Goal: Task Accomplishment & Management: Manage account settings

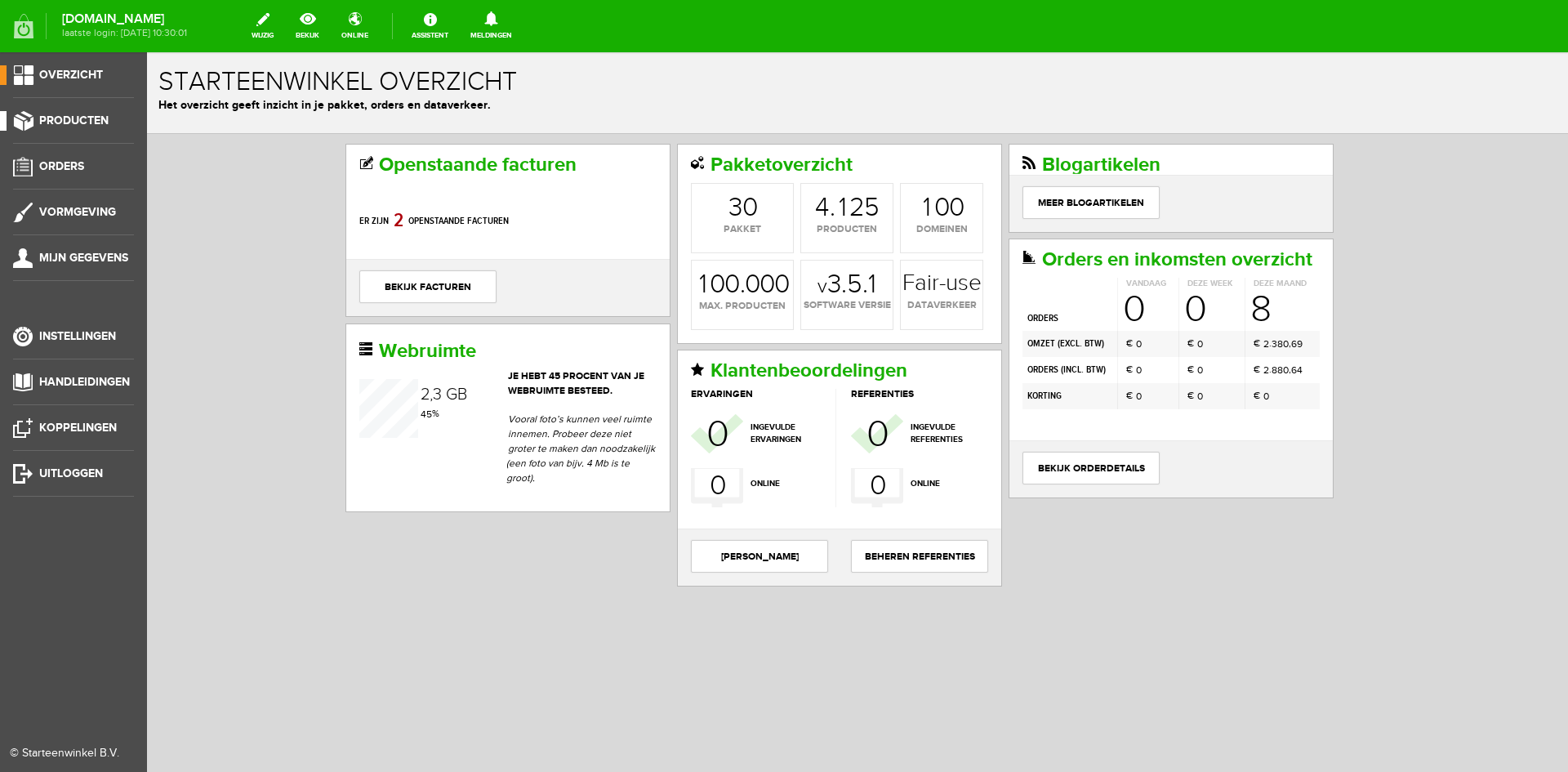
click at [64, 118] on span "Producten" at bounding box center [74, 120] width 69 height 14
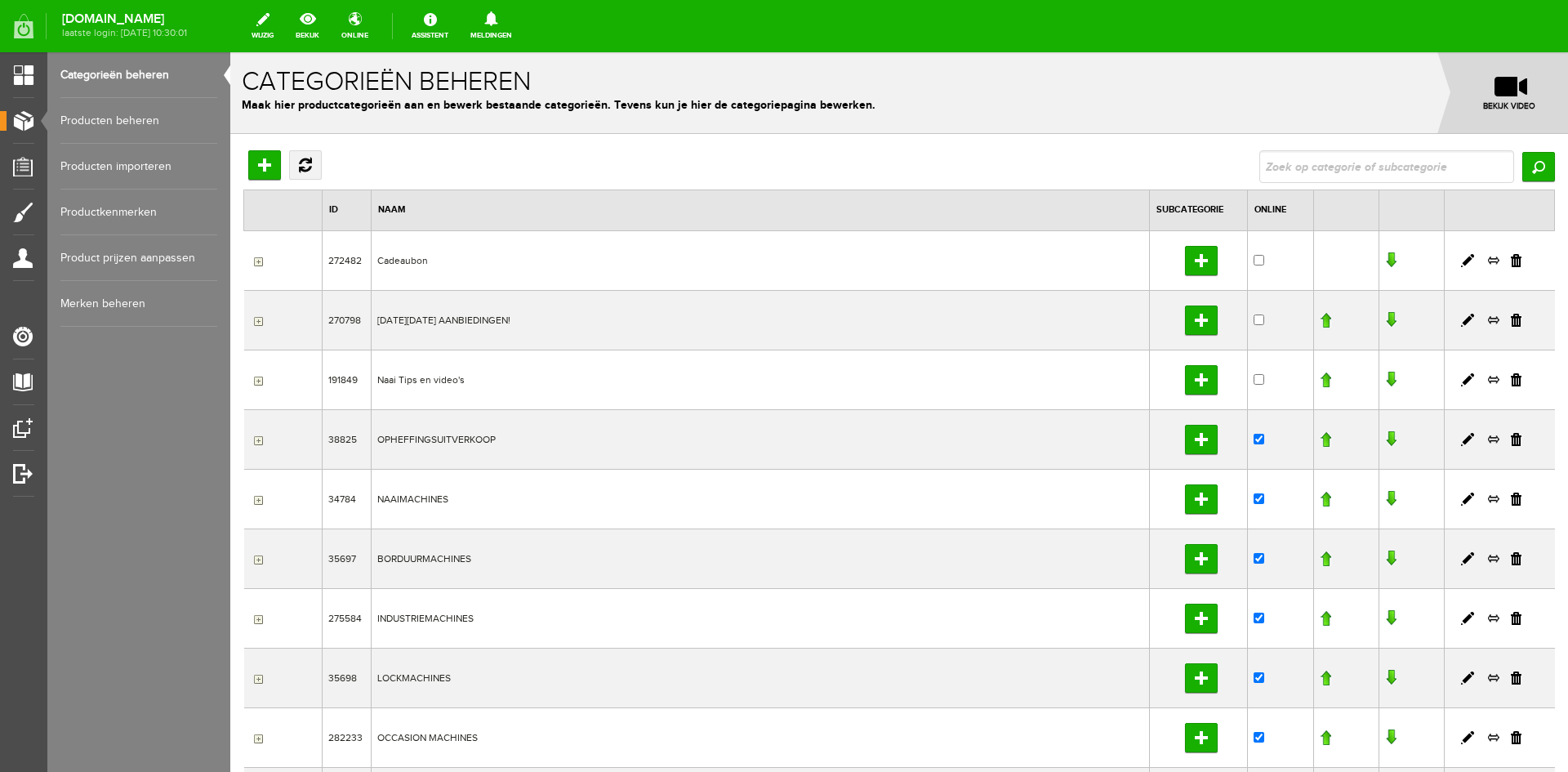
click at [99, 122] on link "Producten beheren" at bounding box center [139, 121] width 157 height 46
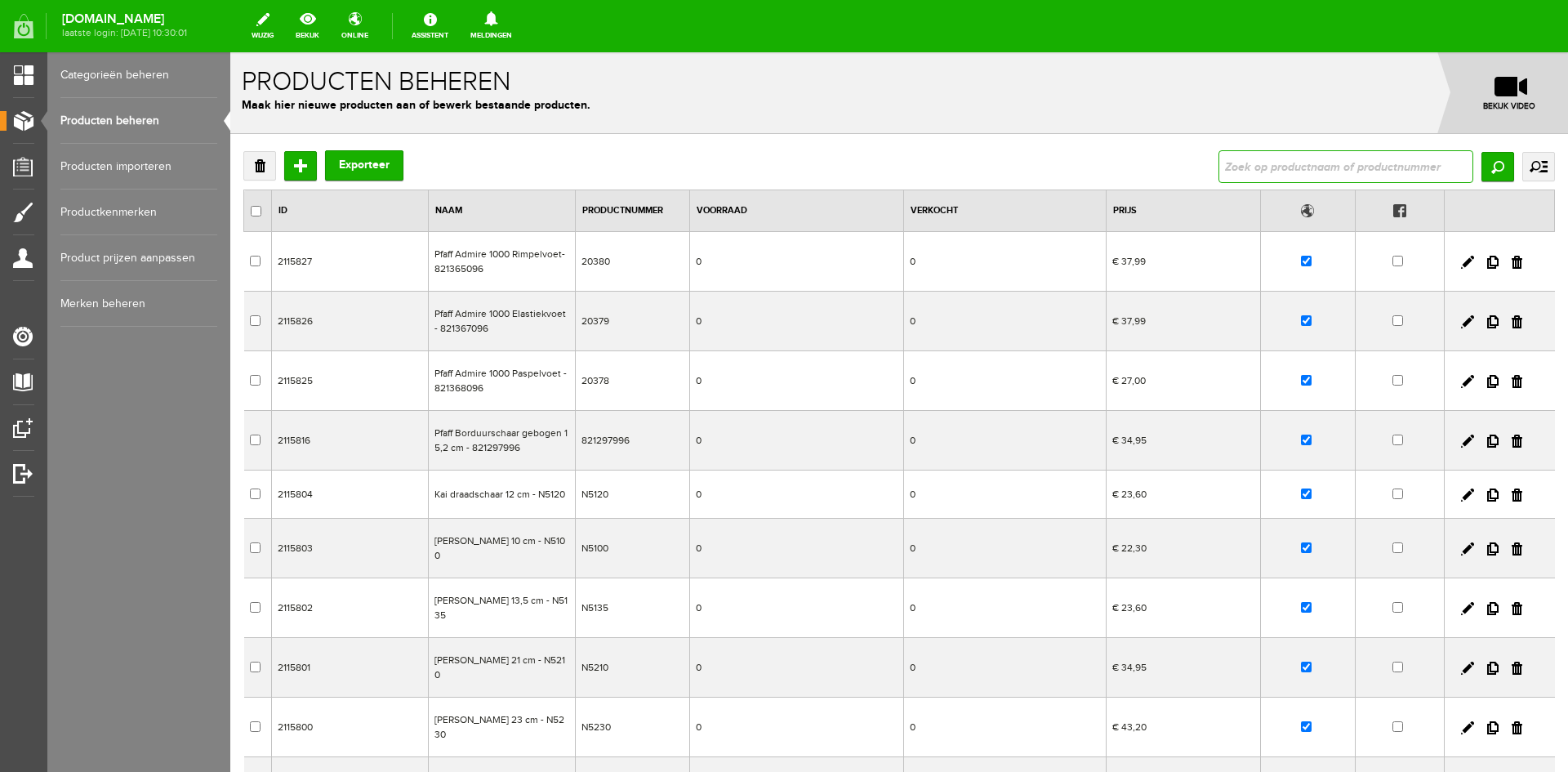
click at [1262, 174] on input "text" at bounding box center [1346, 167] width 255 height 33
paste input "Pfaff quilt ambition 2.0"
type input "Pfaff quilt ambition 2.0"
click at [1489, 172] on input "Zoeken" at bounding box center [1498, 167] width 33 height 29
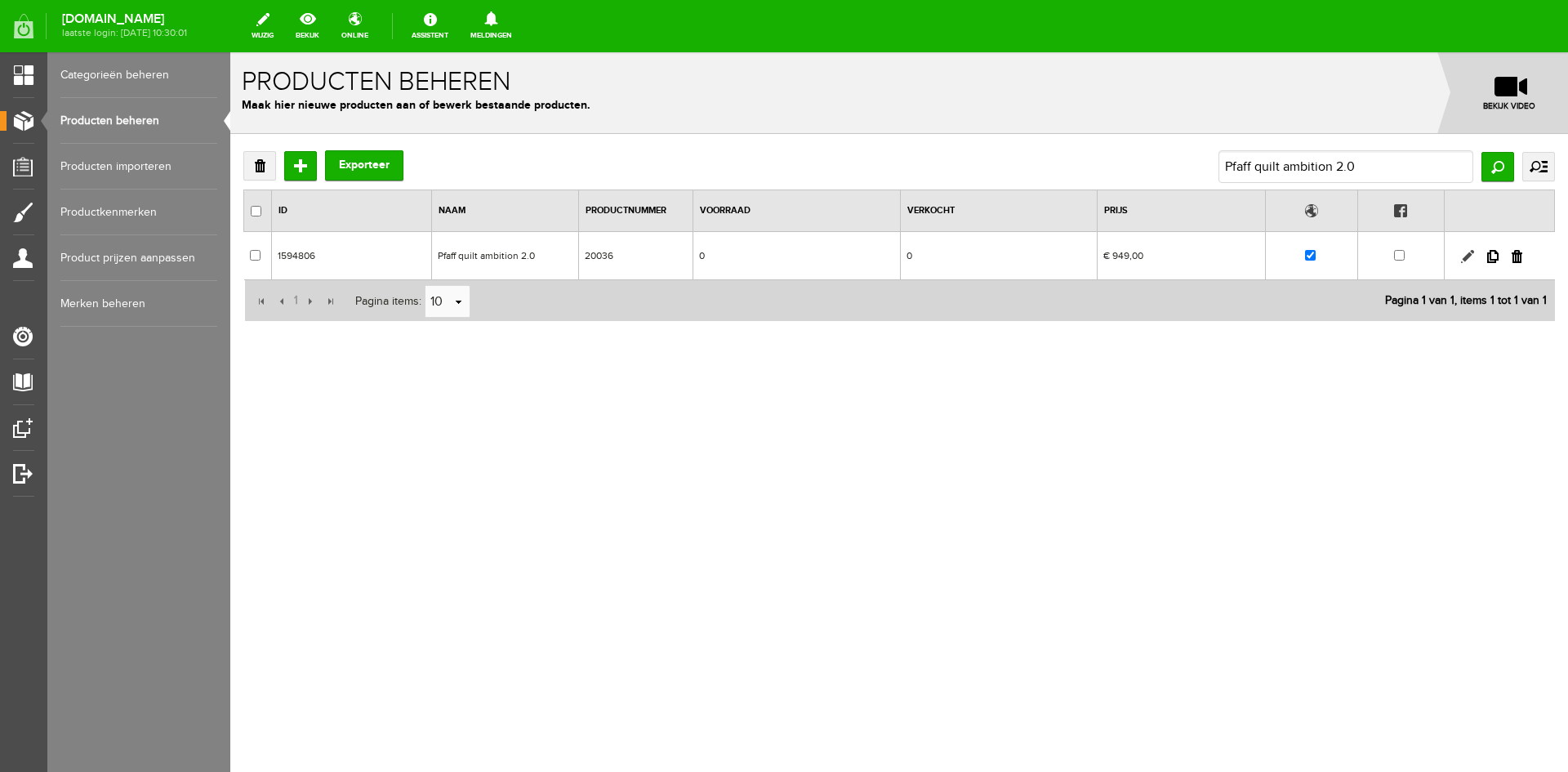
click at [1466, 256] on link at bounding box center [1468, 256] width 13 height 13
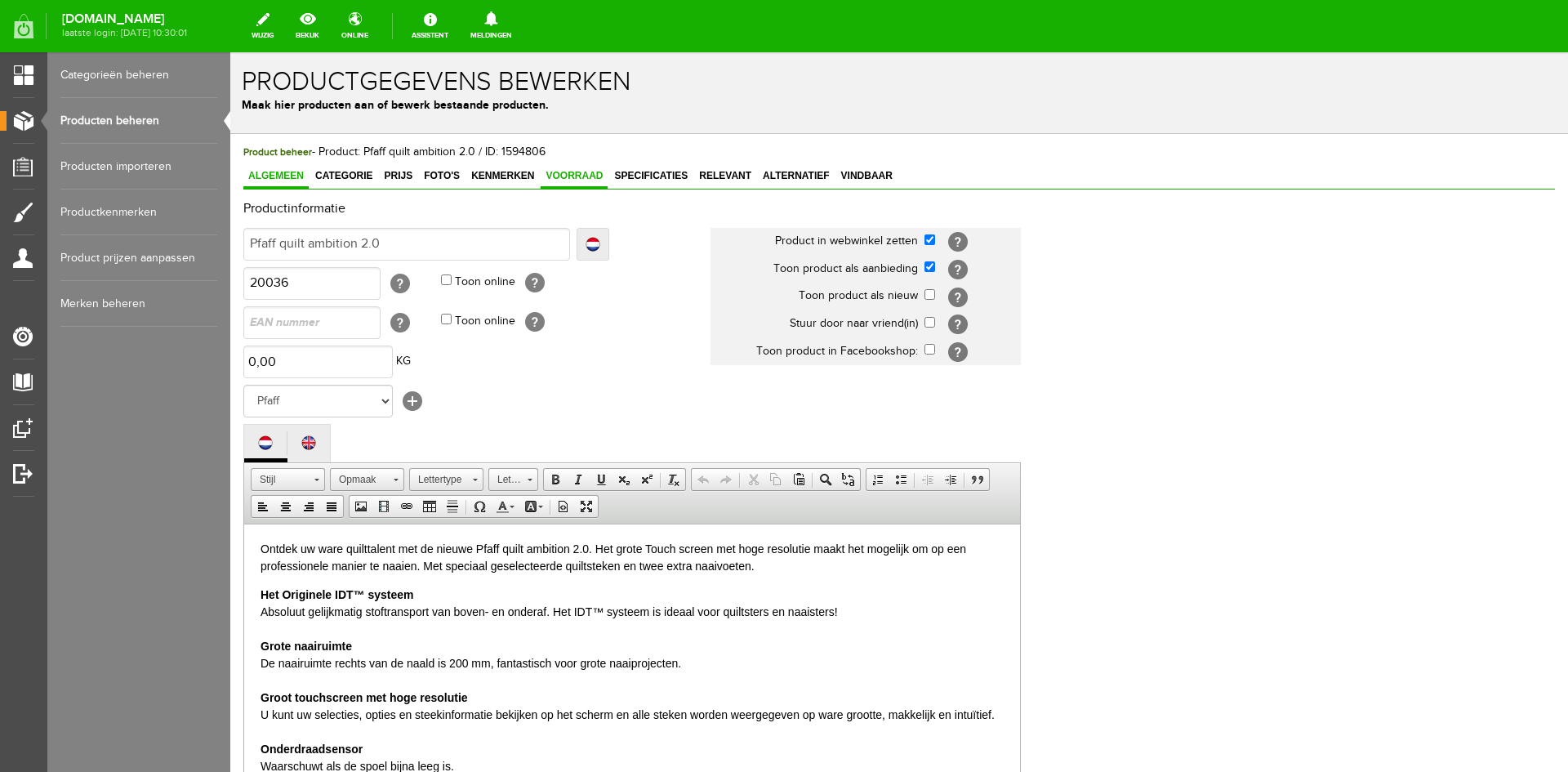
click at [570, 171] on span "Voorraad" at bounding box center [573, 175] width 67 height 12
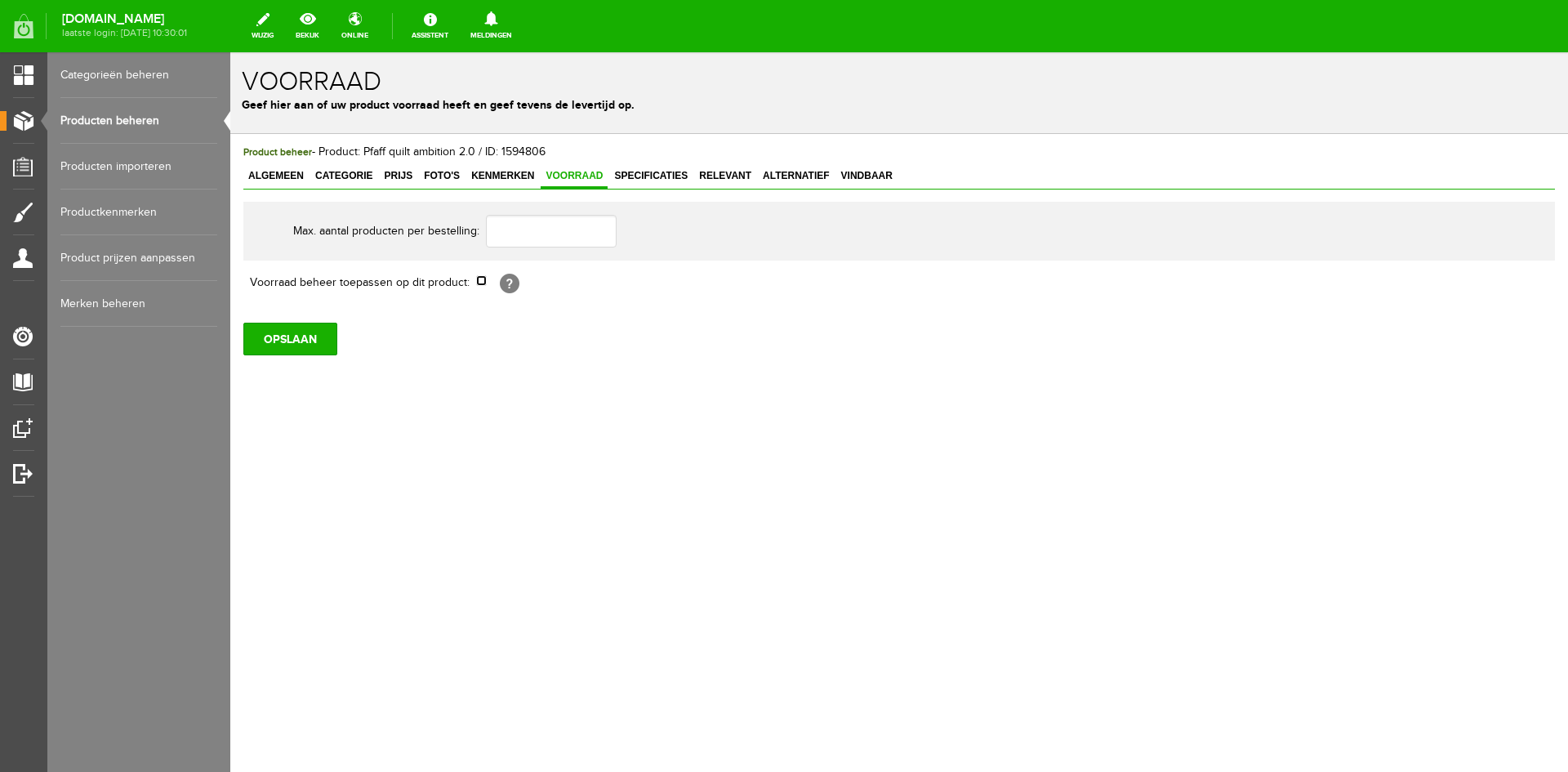
click at [477, 280] on input "checkbox" at bounding box center [481, 281] width 11 height 11
checkbox input "true"
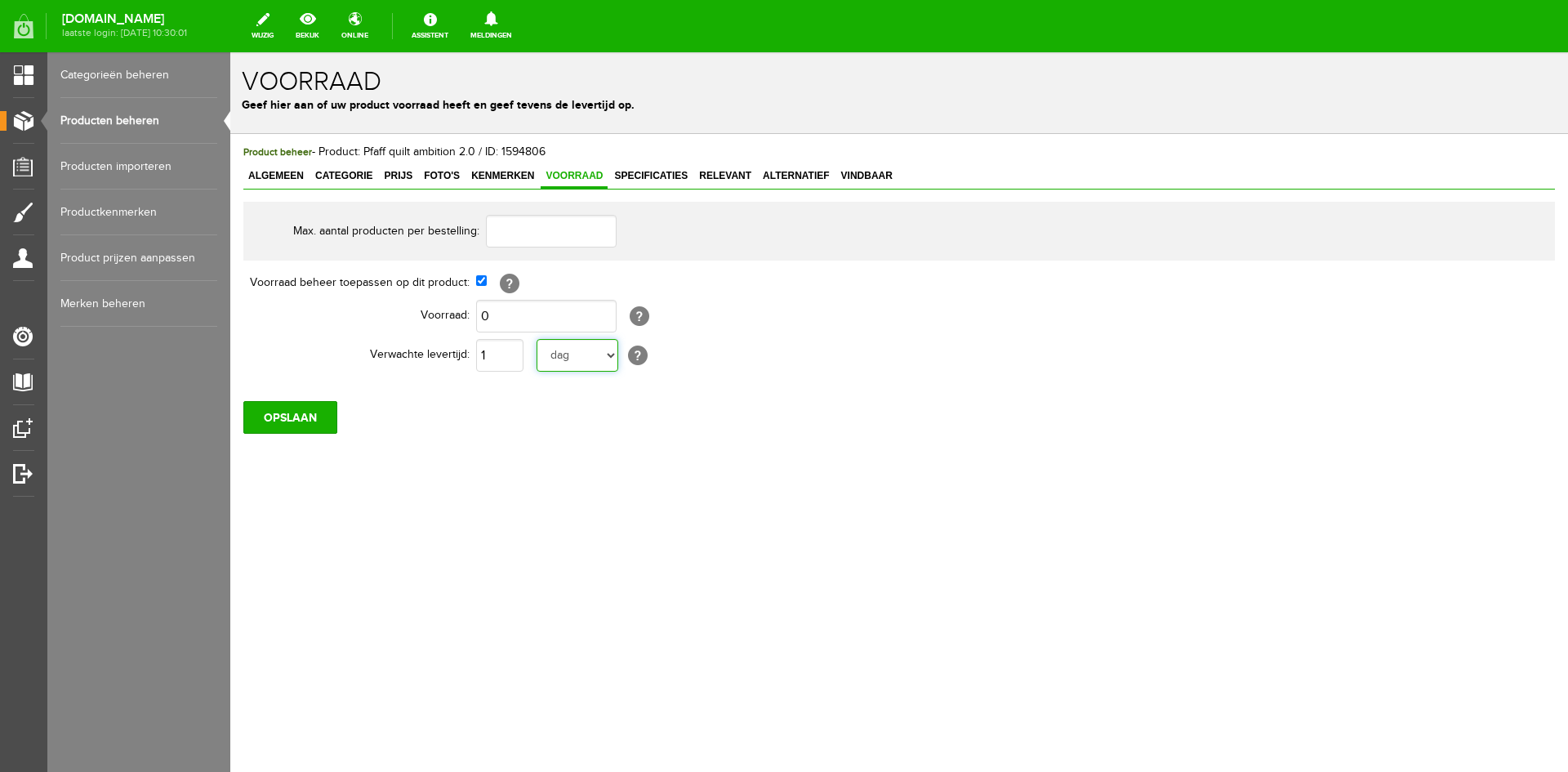
click at [608, 357] on select "dag dagen week weken maand maanden jaar jaren werkdagen" at bounding box center [578, 355] width 82 height 33
select select "year"
click at [537, 339] on select "dag dagen week weken maand maanden jaar jaren werkdagen" at bounding box center [578, 355] width 82 height 33
click at [500, 356] on input "1" at bounding box center [500, 355] width 47 height 33
type input "10"
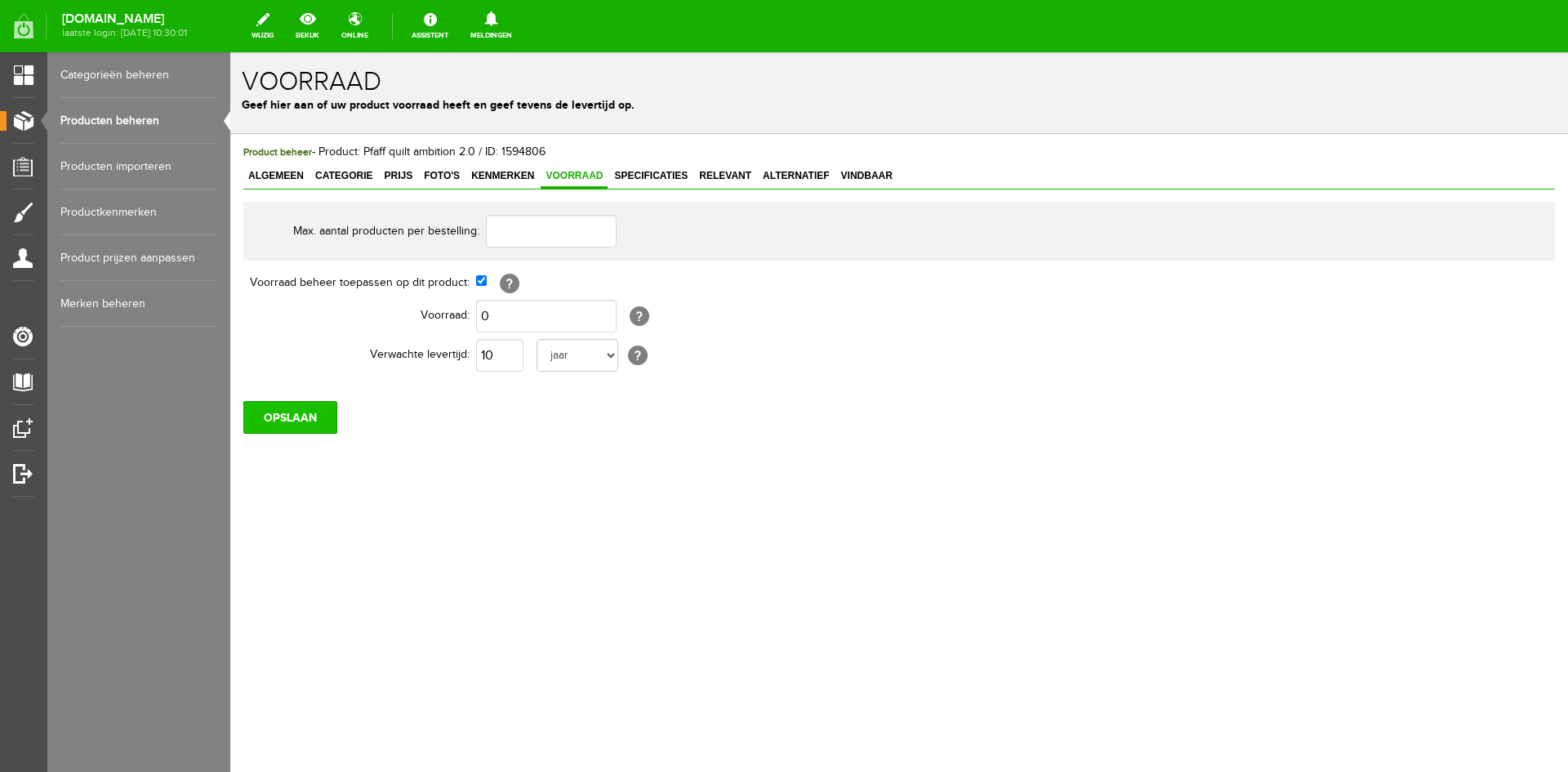
click at [294, 423] on input "OPSLAAN" at bounding box center [290, 417] width 94 height 33
click at [304, 414] on input "OPSLAAN" at bounding box center [290, 417] width 94 height 33
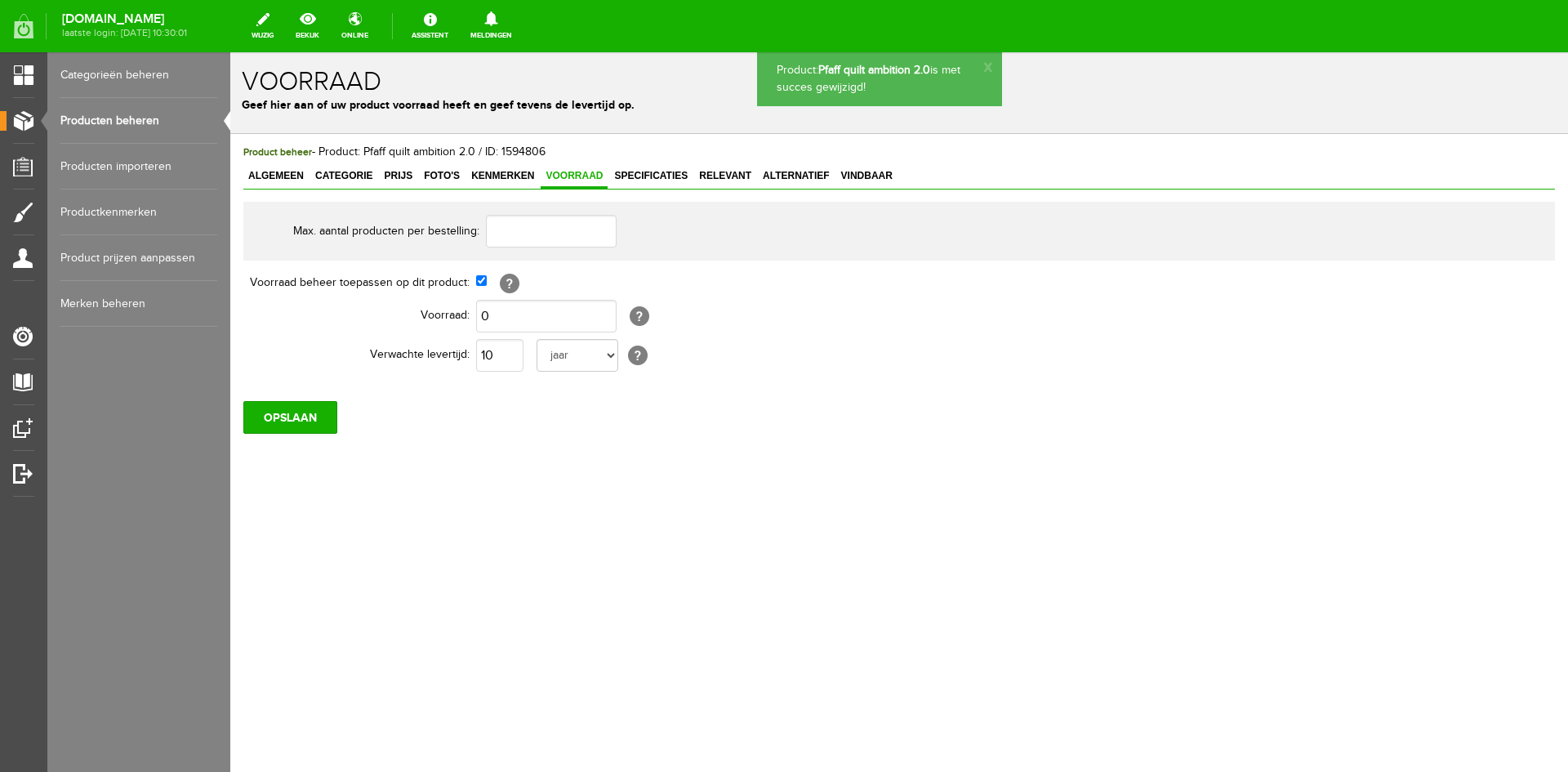
click at [129, 120] on link "Producten beheren" at bounding box center [139, 121] width 157 height 46
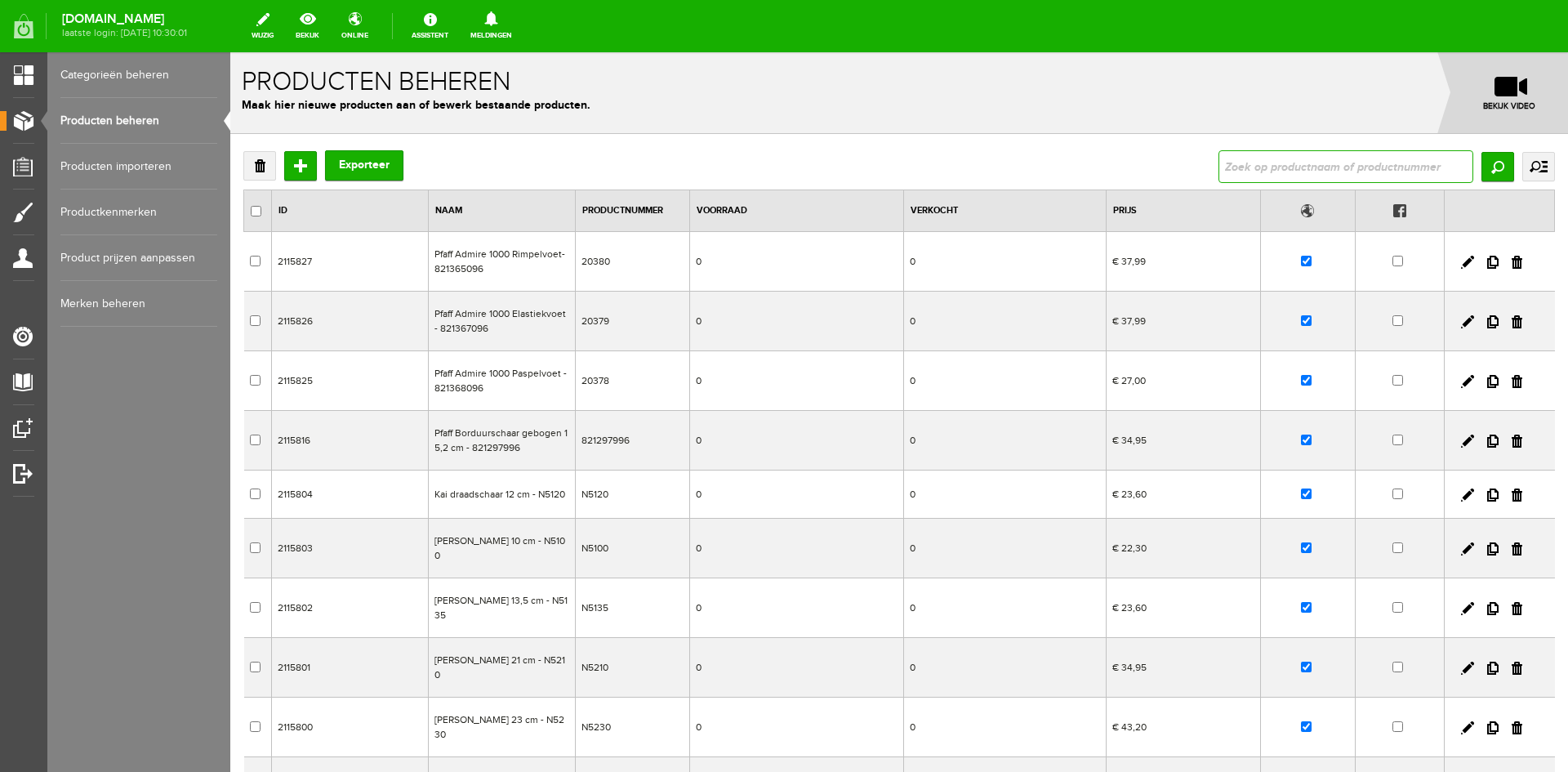
click at [1233, 165] on input "text" at bounding box center [1346, 167] width 255 height 33
type input "CE677"
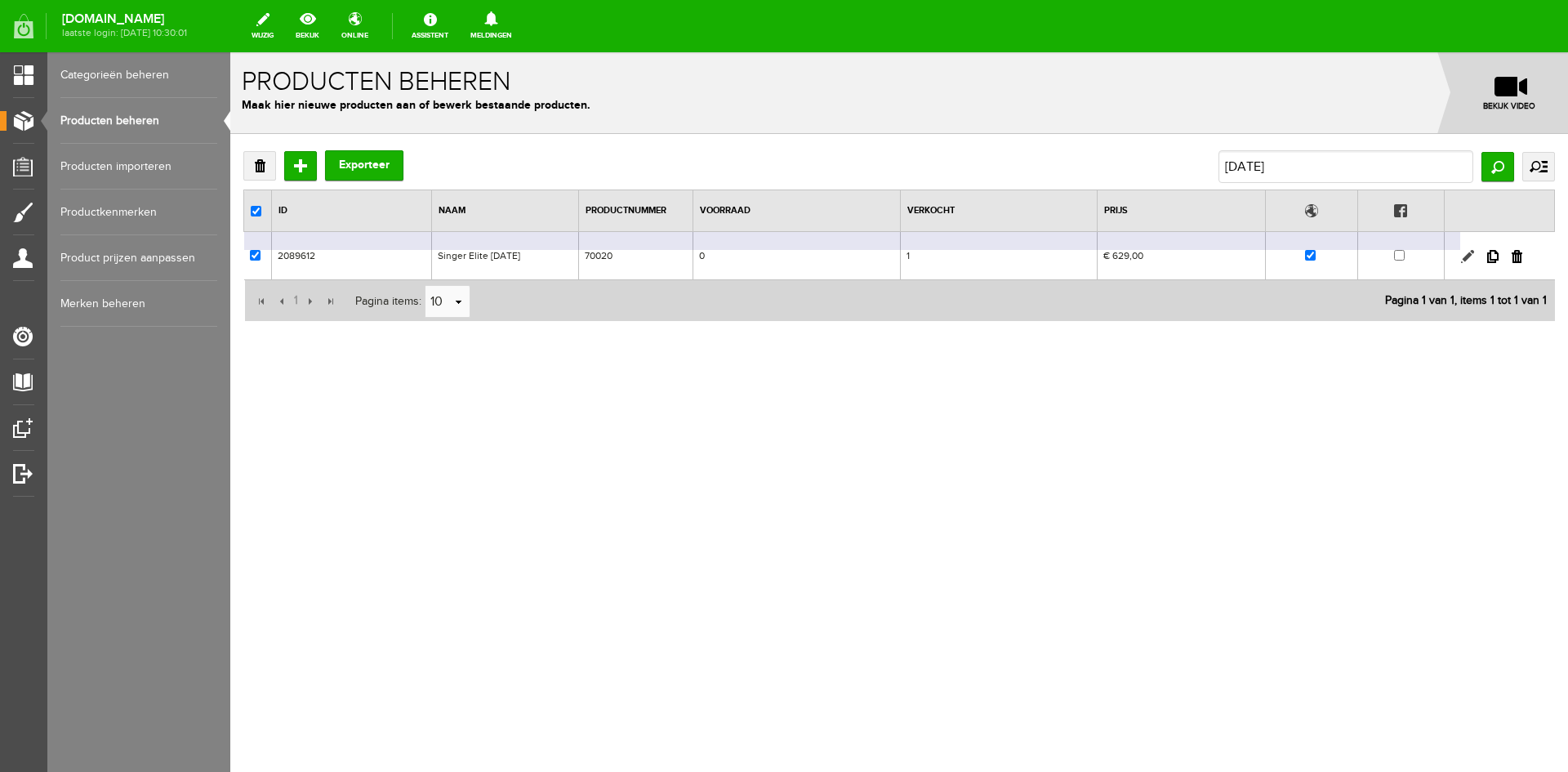
click at [1465, 254] on link at bounding box center [1468, 256] width 13 height 13
checkbox input "true"
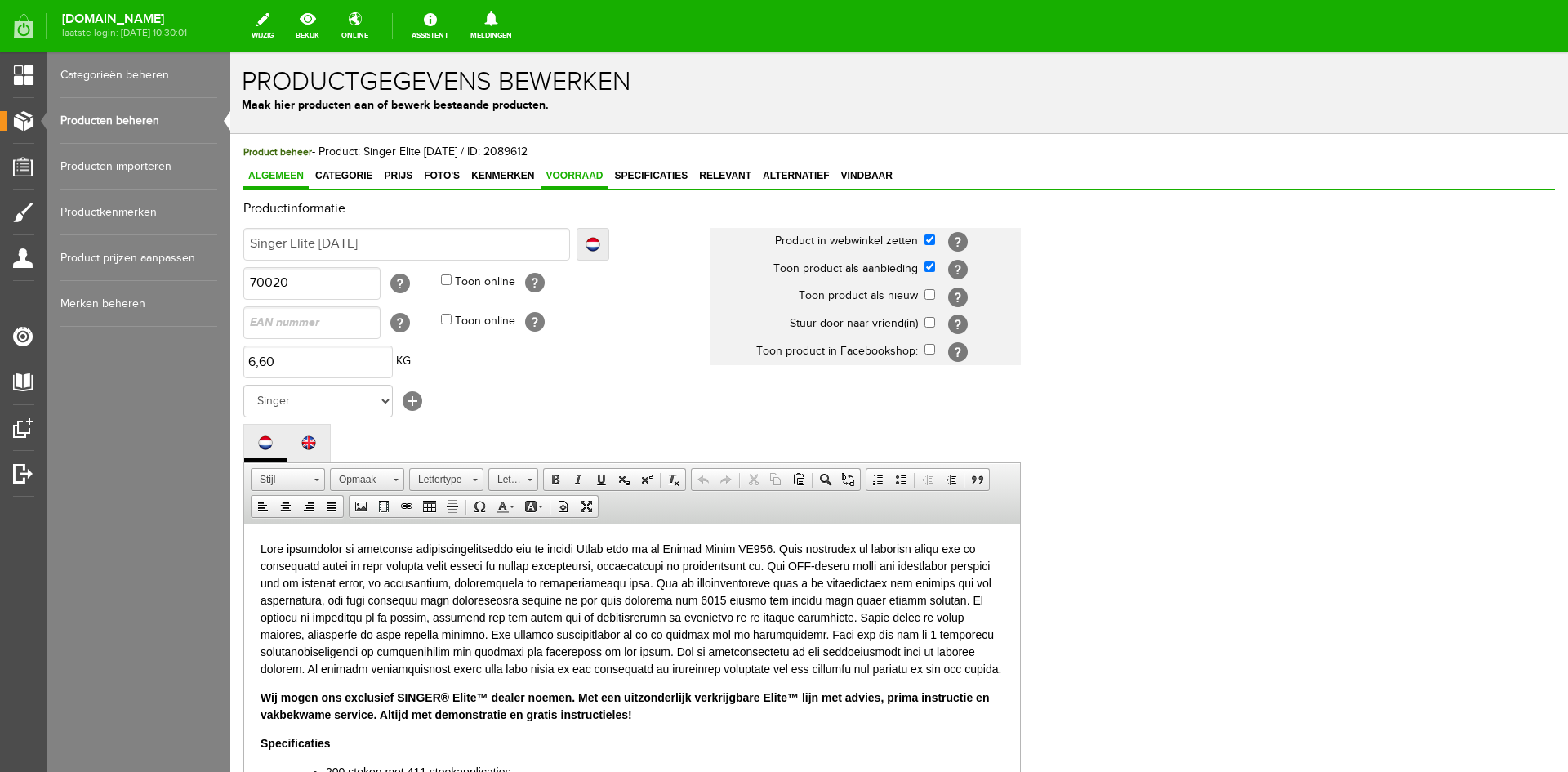
click at [572, 177] on span "Voorraad" at bounding box center [573, 175] width 67 height 12
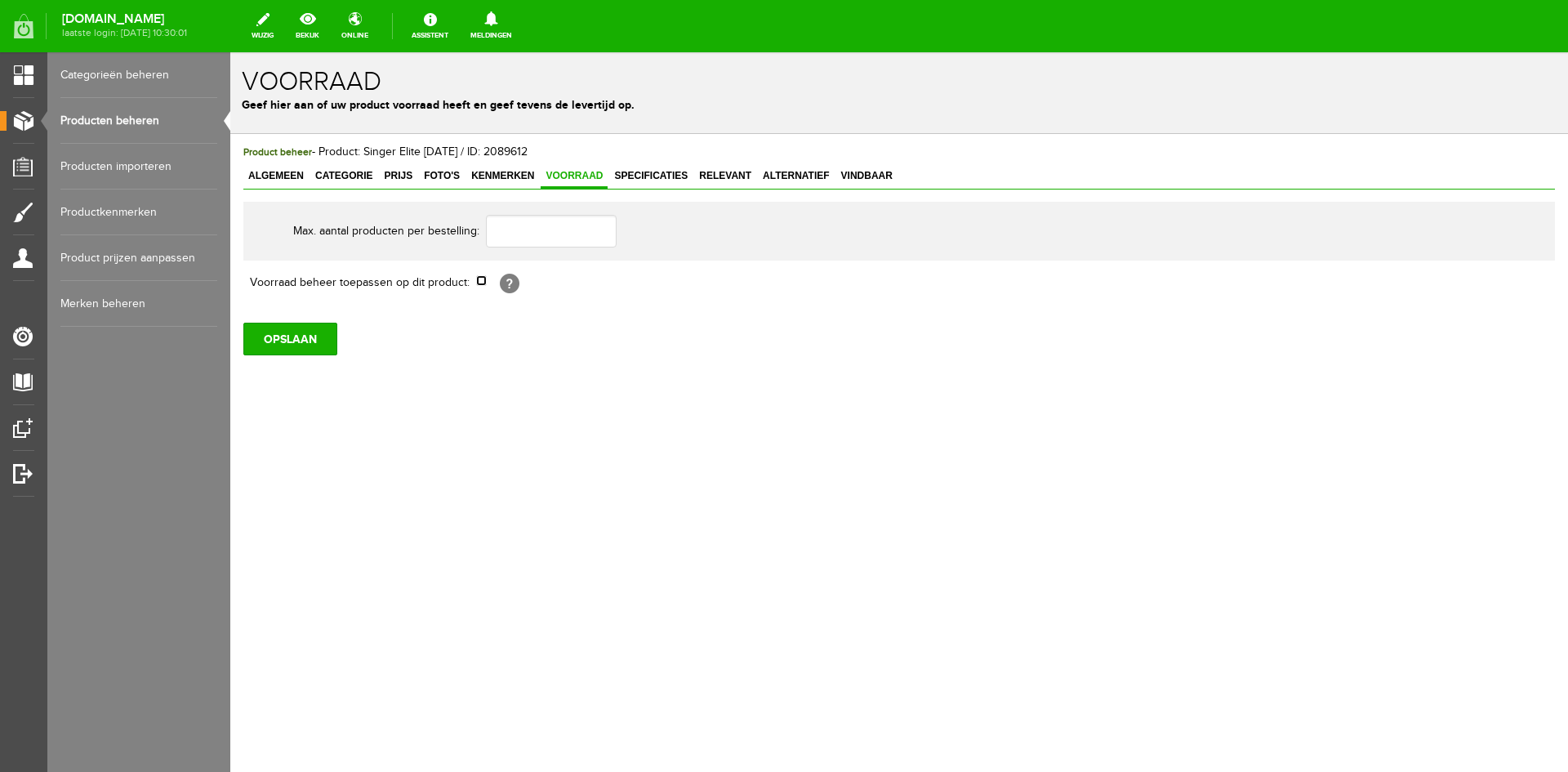
click at [481, 281] on input "checkbox" at bounding box center [481, 281] width 11 height 11
checkbox input "true"
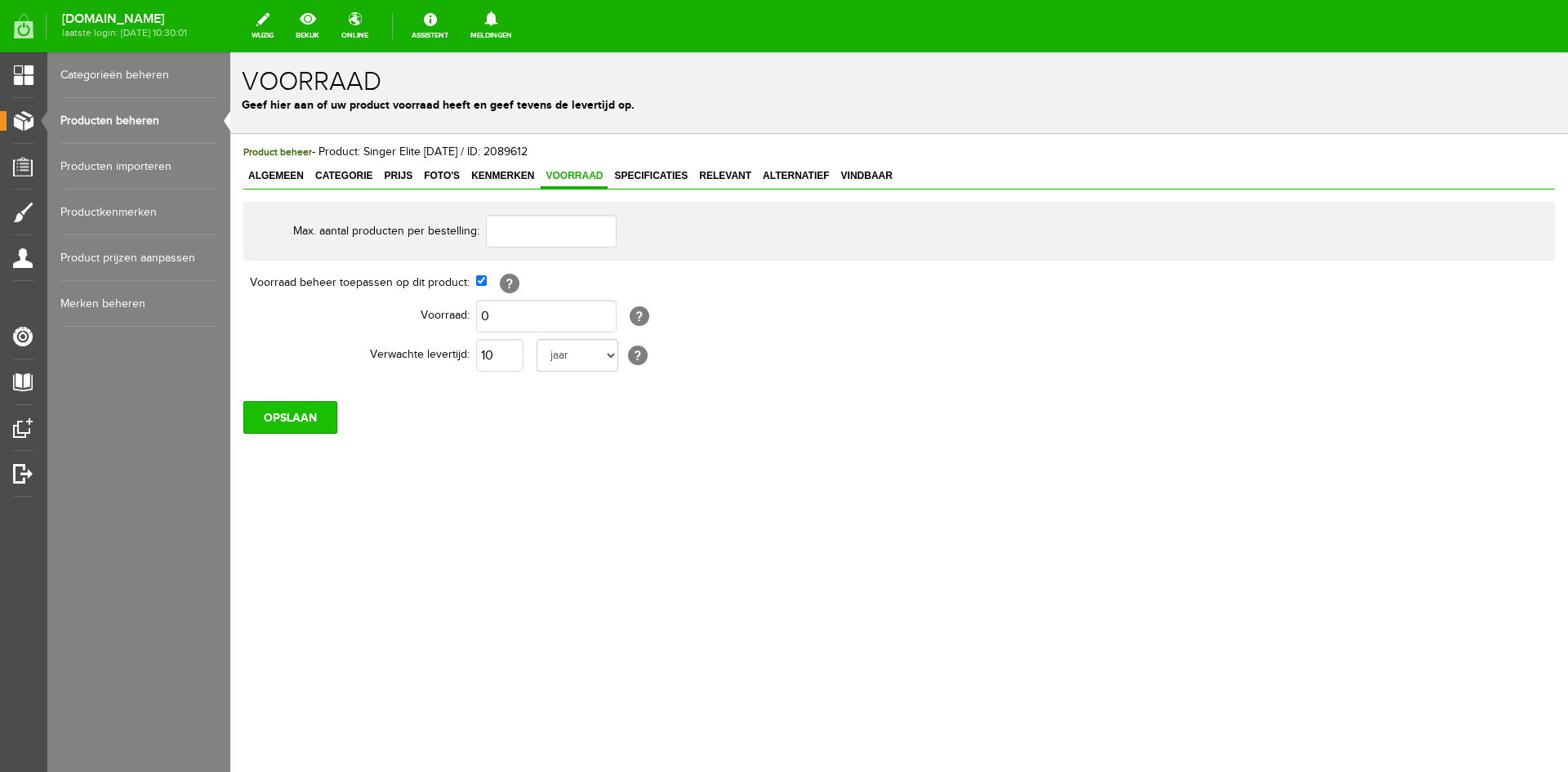
click at [304, 417] on input "OPSLAAN" at bounding box center [290, 417] width 94 height 33
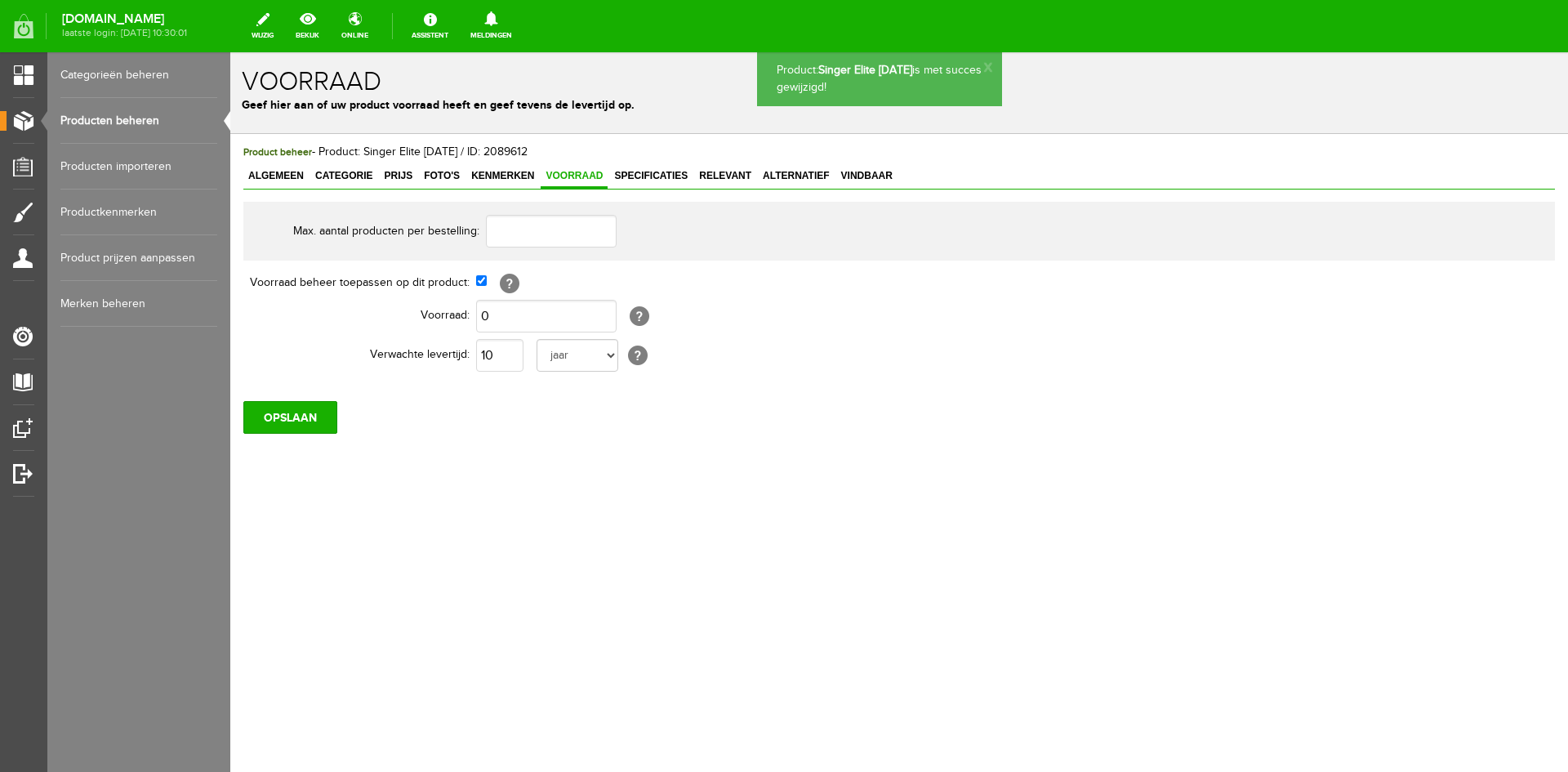
click at [106, 118] on link "Producten beheren" at bounding box center [139, 121] width 157 height 46
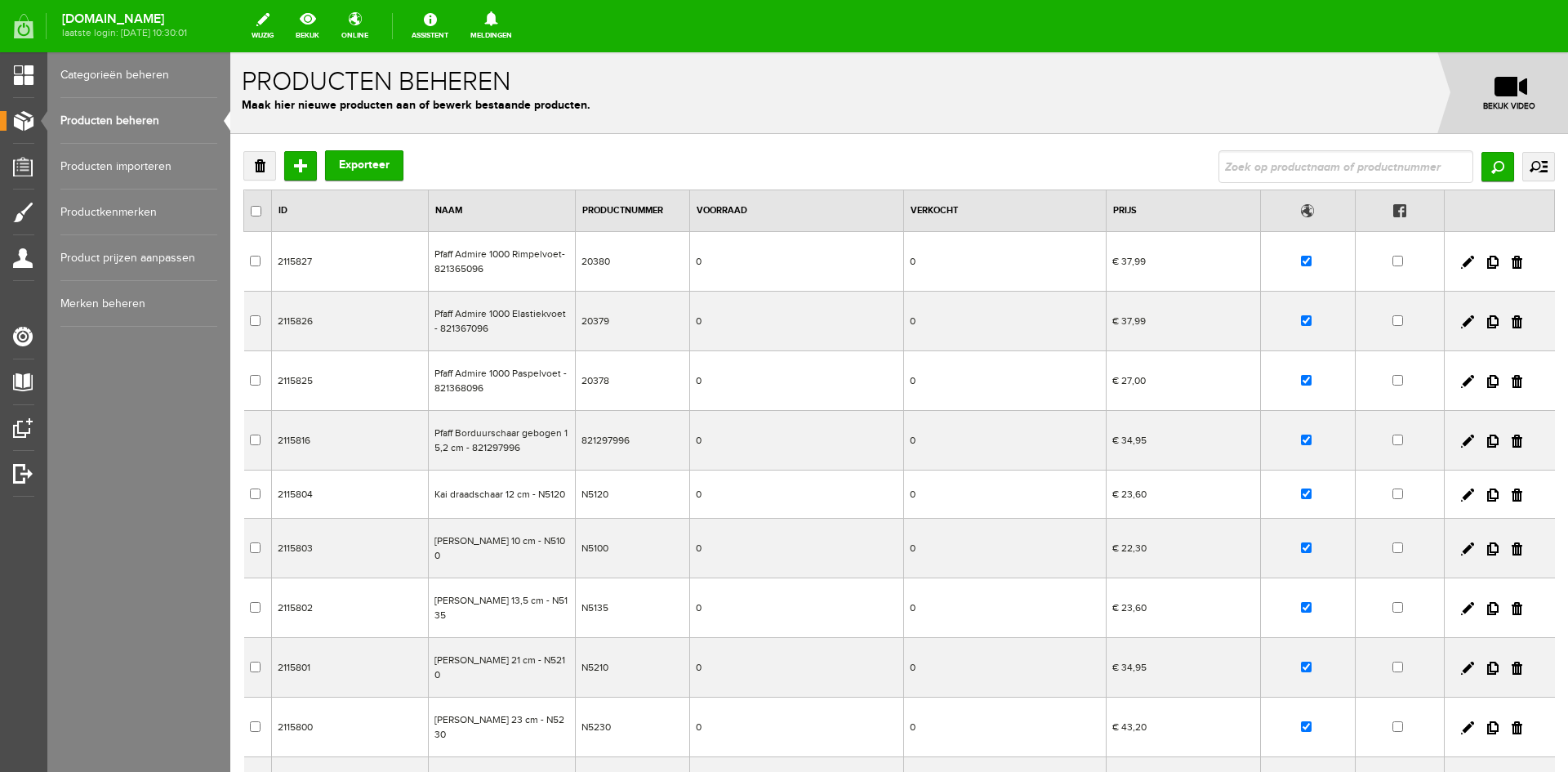
click at [129, 112] on link "Producten beheren" at bounding box center [139, 121] width 157 height 46
click at [94, 114] on link "Producten beheren" at bounding box center [139, 121] width 157 height 46
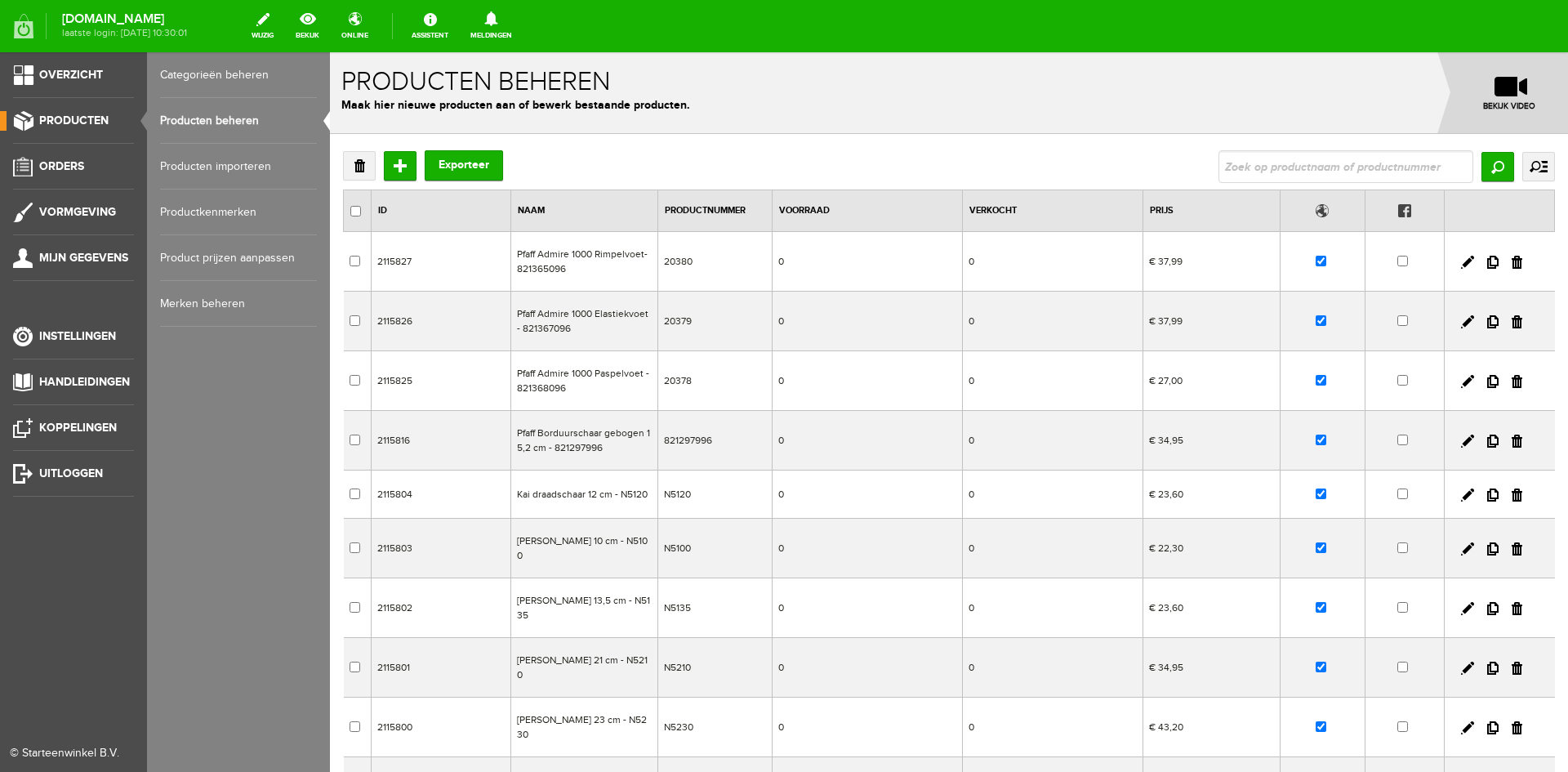
click at [51, 120] on span "Producten" at bounding box center [74, 120] width 69 height 14
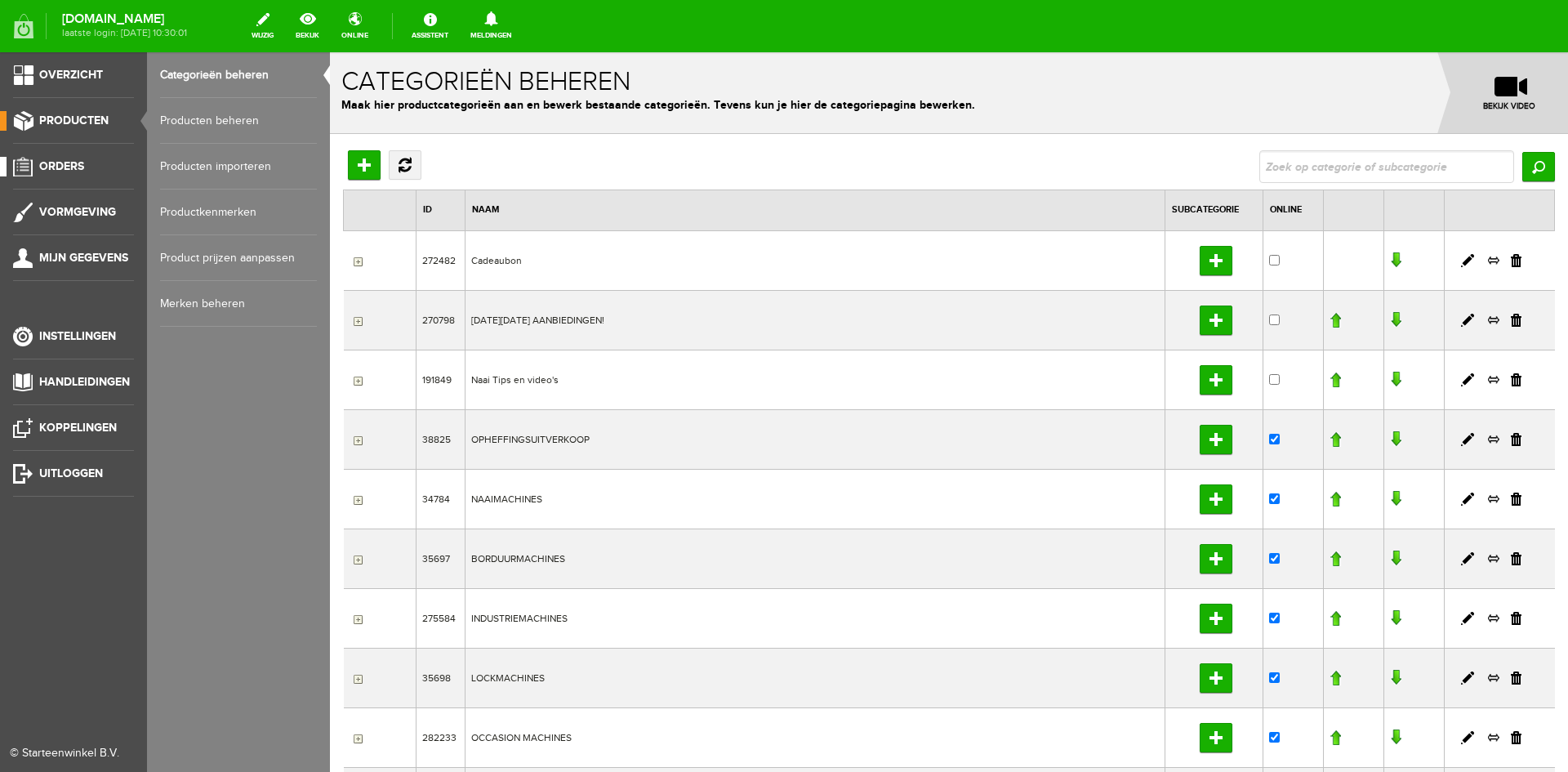
click at [54, 164] on span "Orders" at bounding box center [61, 166] width 45 height 14
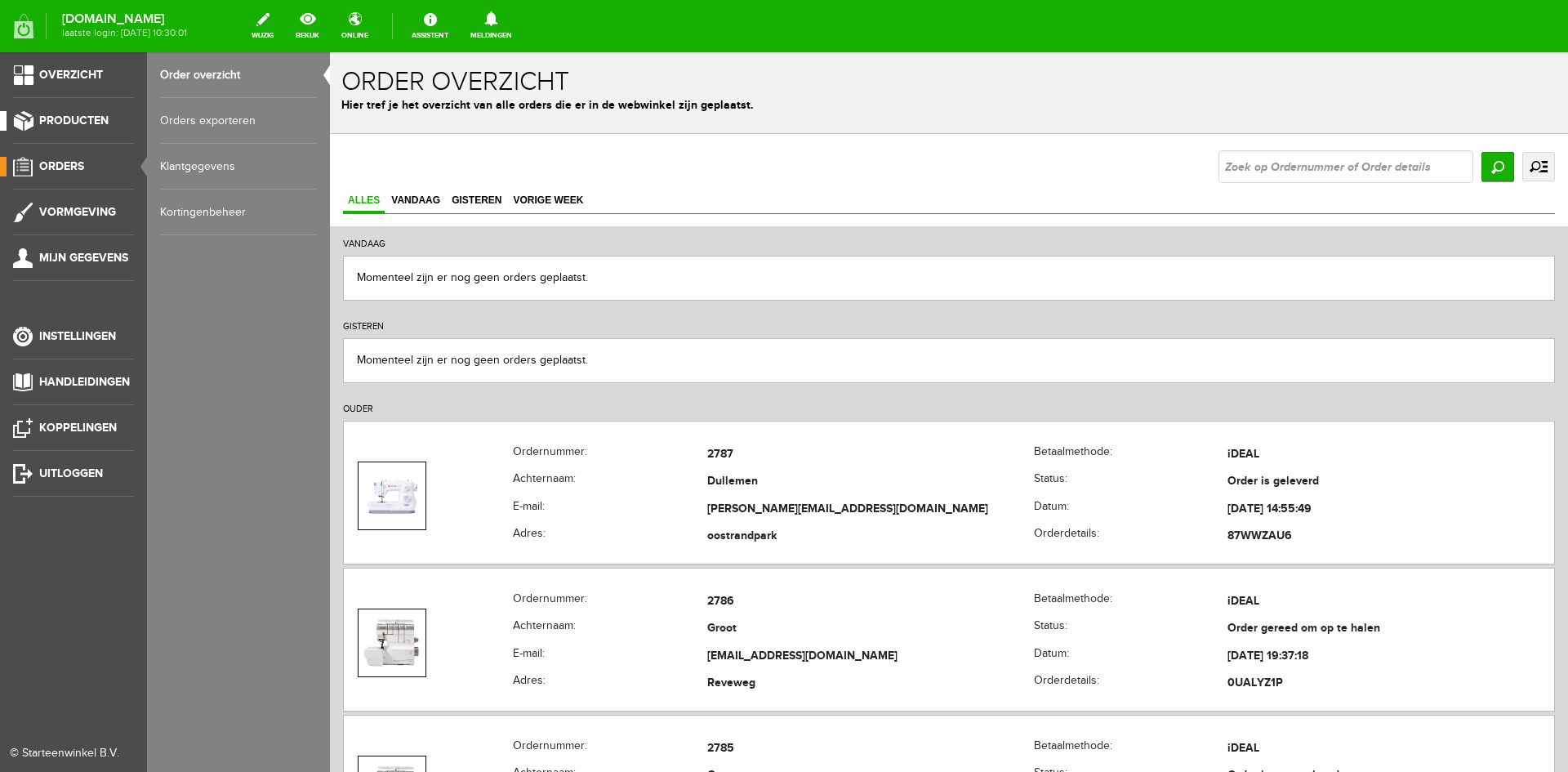
click at [60, 118] on span "Producten" at bounding box center [74, 120] width 69 height 14
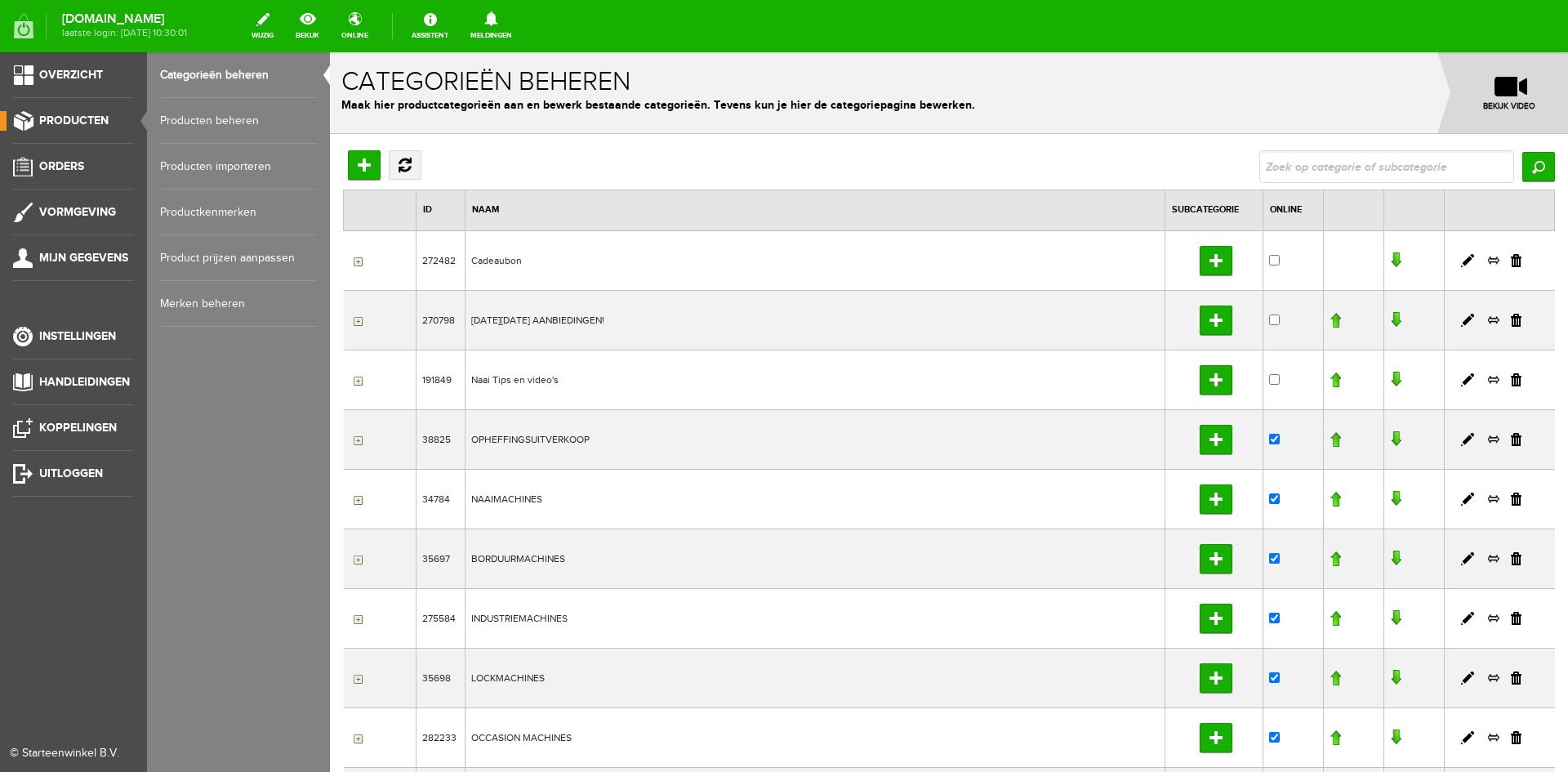
click at [201, 116] on link "Producten beheren" at bounding box center [239, 121] width 157 height 46
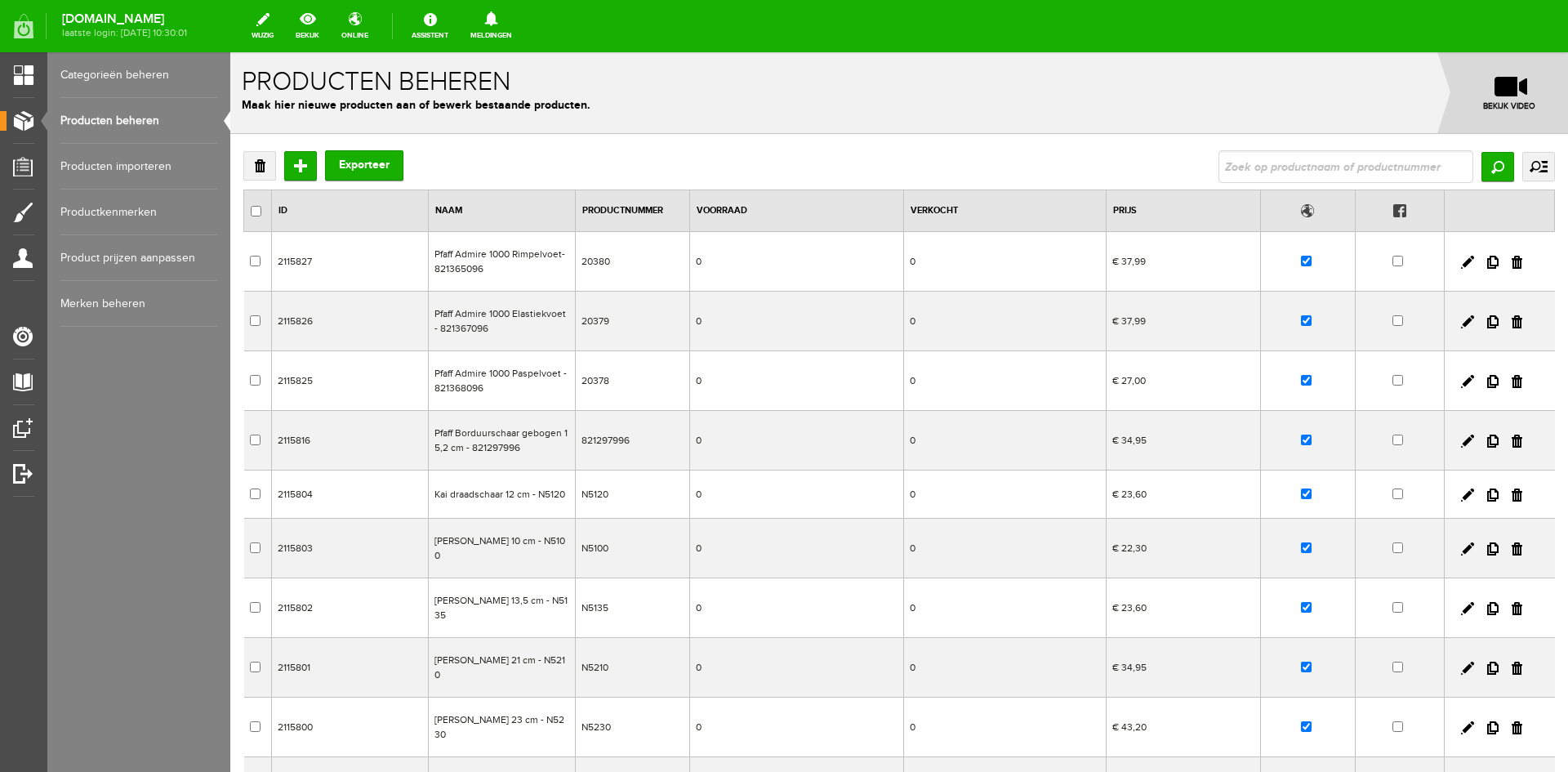
click at [109, 119] on link "Producten beheren" at bounding box center [139, 121] width 157 height 46
click at [140, 71] on link "Categorieën beheren" at bounding box center [139, 75] width 157 height 46
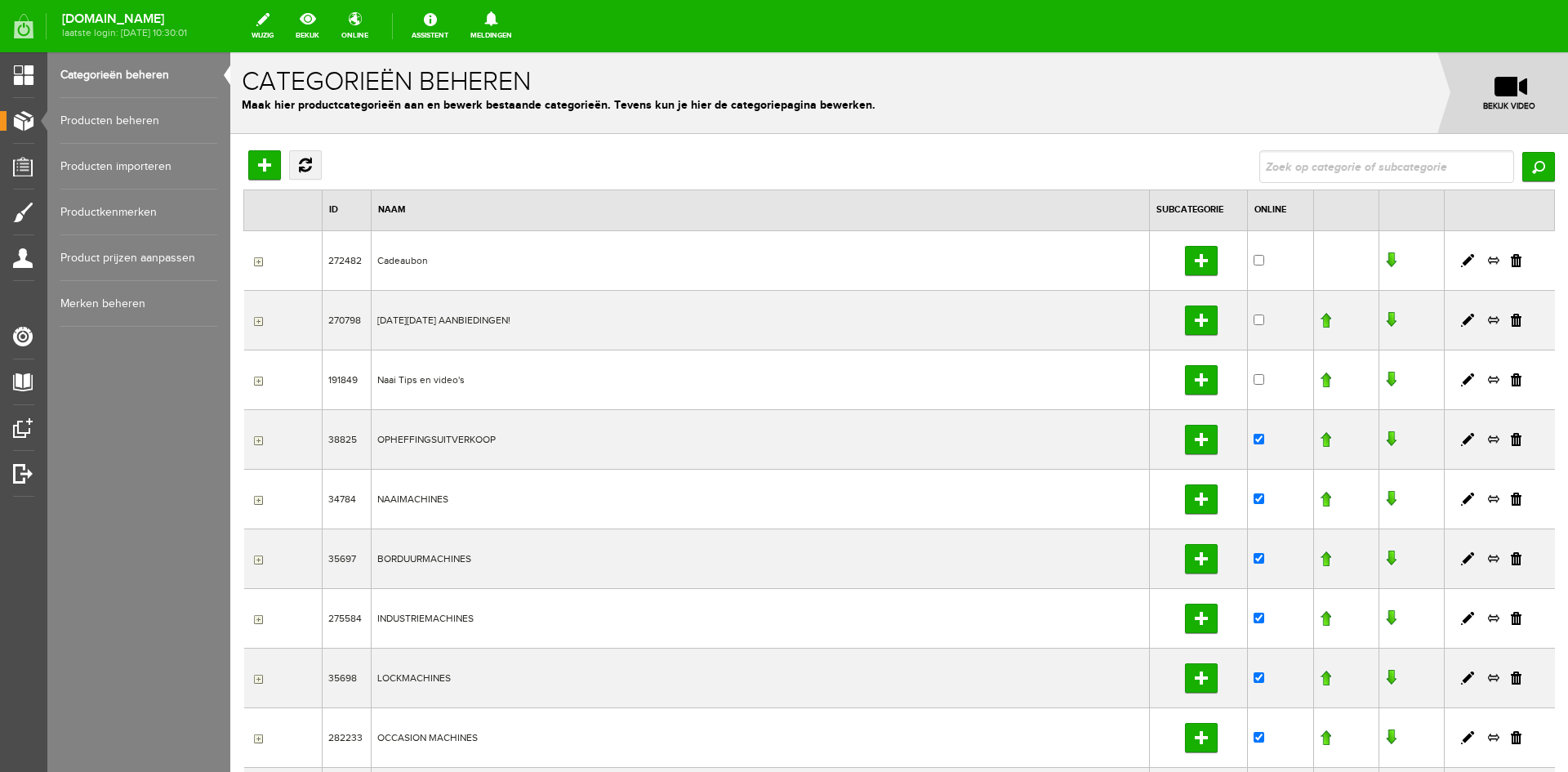
click at [110, 121] on link "Producten beheren" at bounding box center [139, 121] width 157 height 46
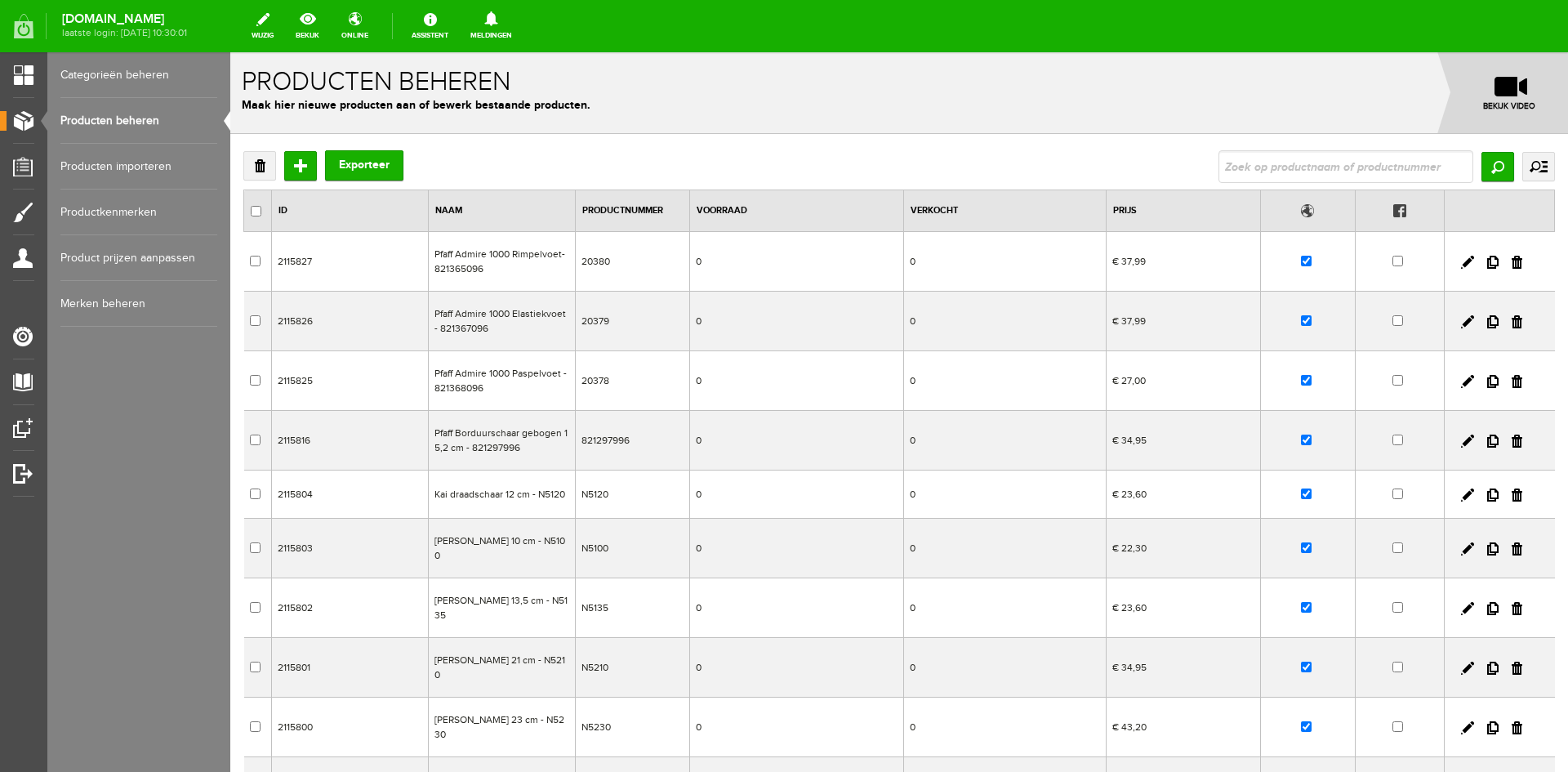
click at [1252, 169] on input "text" at bounding box center [1346, 167] width 255 height 33
type input "A60"
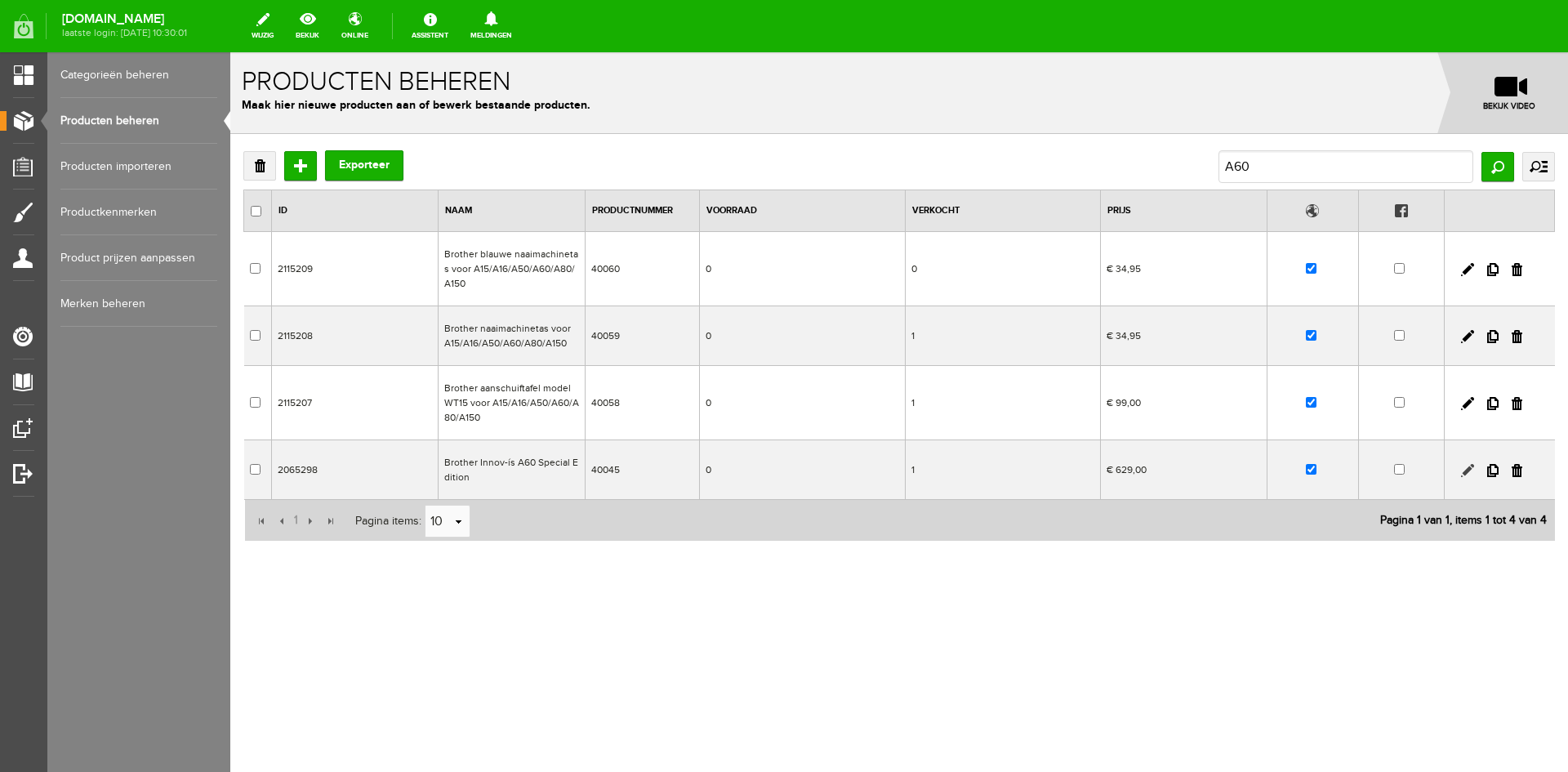
click at [1466, 465] on link at bounding box center [1468, 470] width 13 height 13
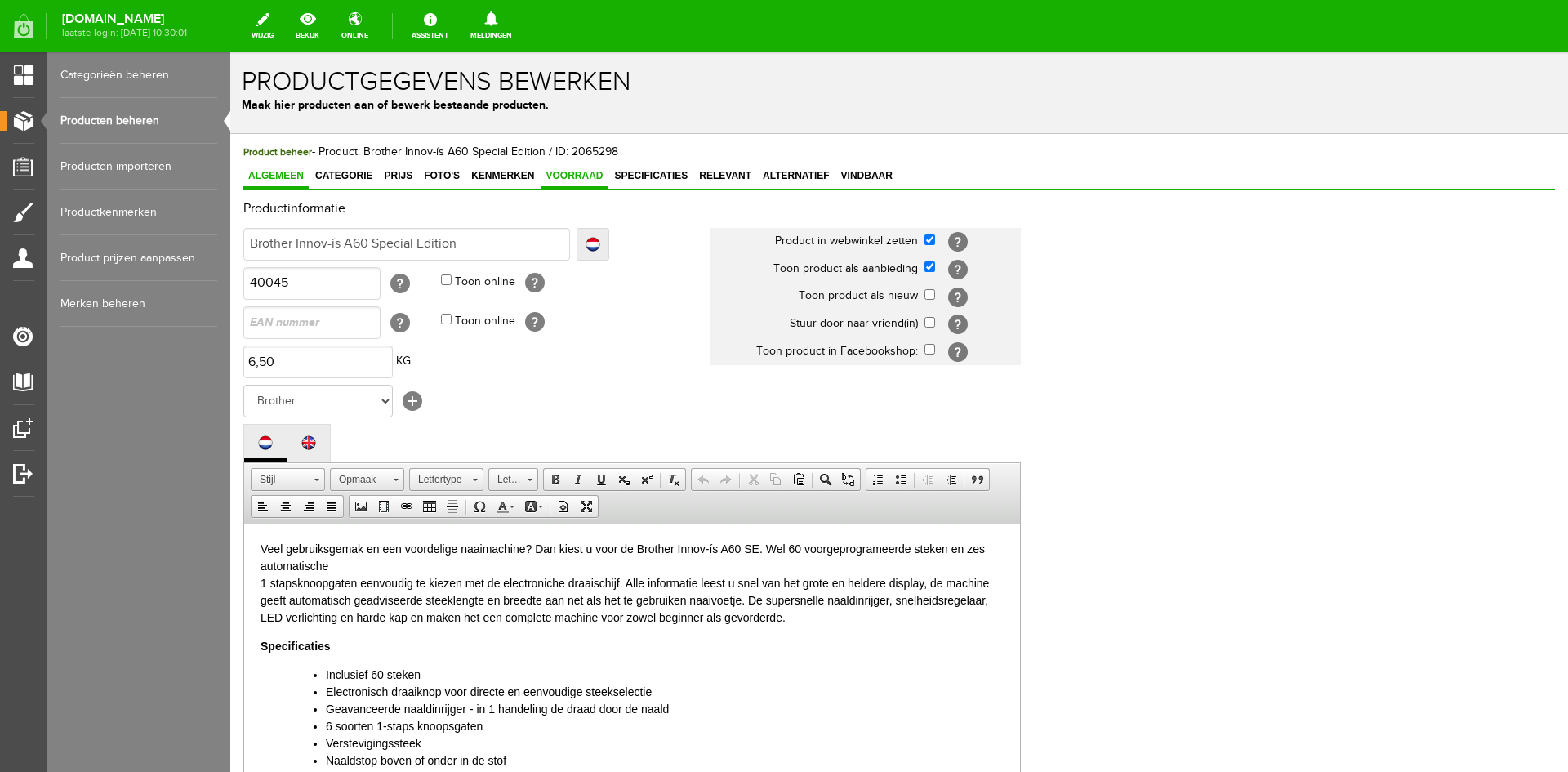
click at [572, 178] on span "Voorraad" at bounding box center [573, 175] width 67 height 12
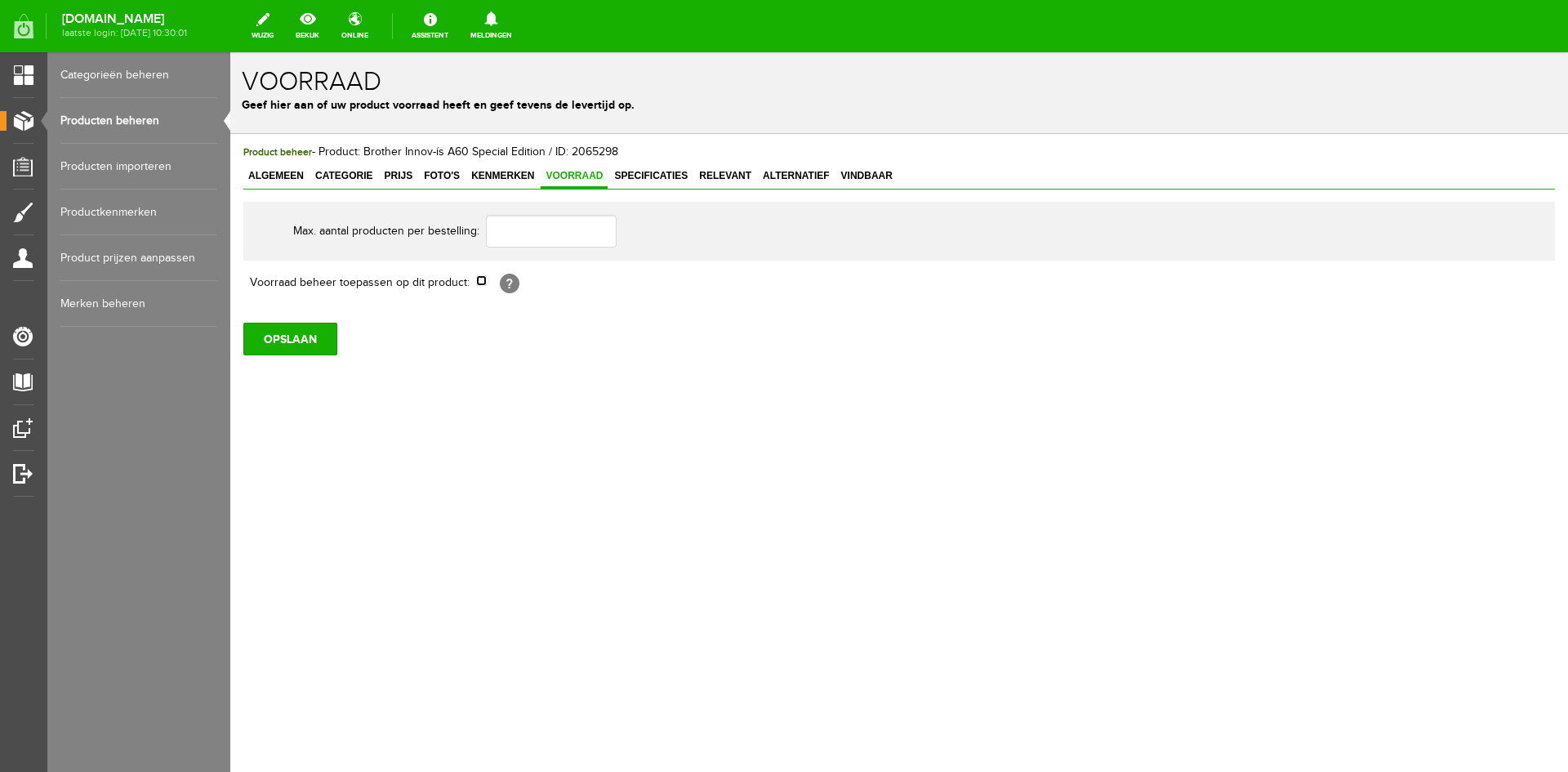
click at [479, 283] on input "checkbox" at bounding box center [481, 281] width 11 height 11
checkbox input "true"
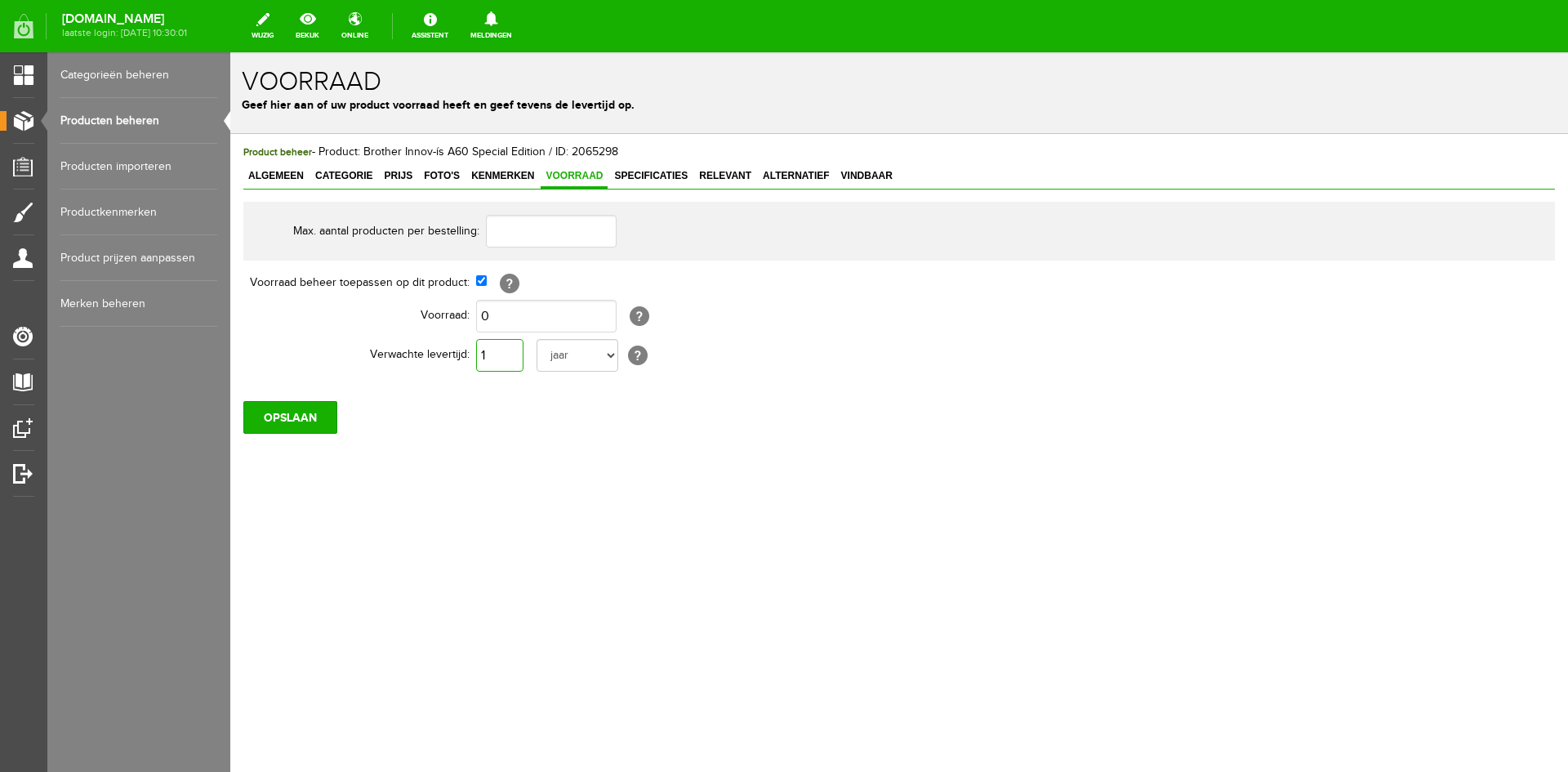
click at [496, 355] on input "1" at bounding box center [500, 355] width 47 height 33
type input "10"
click at [296, 420] on input "OPSLAAN" at bounding box center [290, 417] width 94 height 33
click at [276, 424] on input "OPSLAAN" at bounding box center [290, 417] width 94 height 33
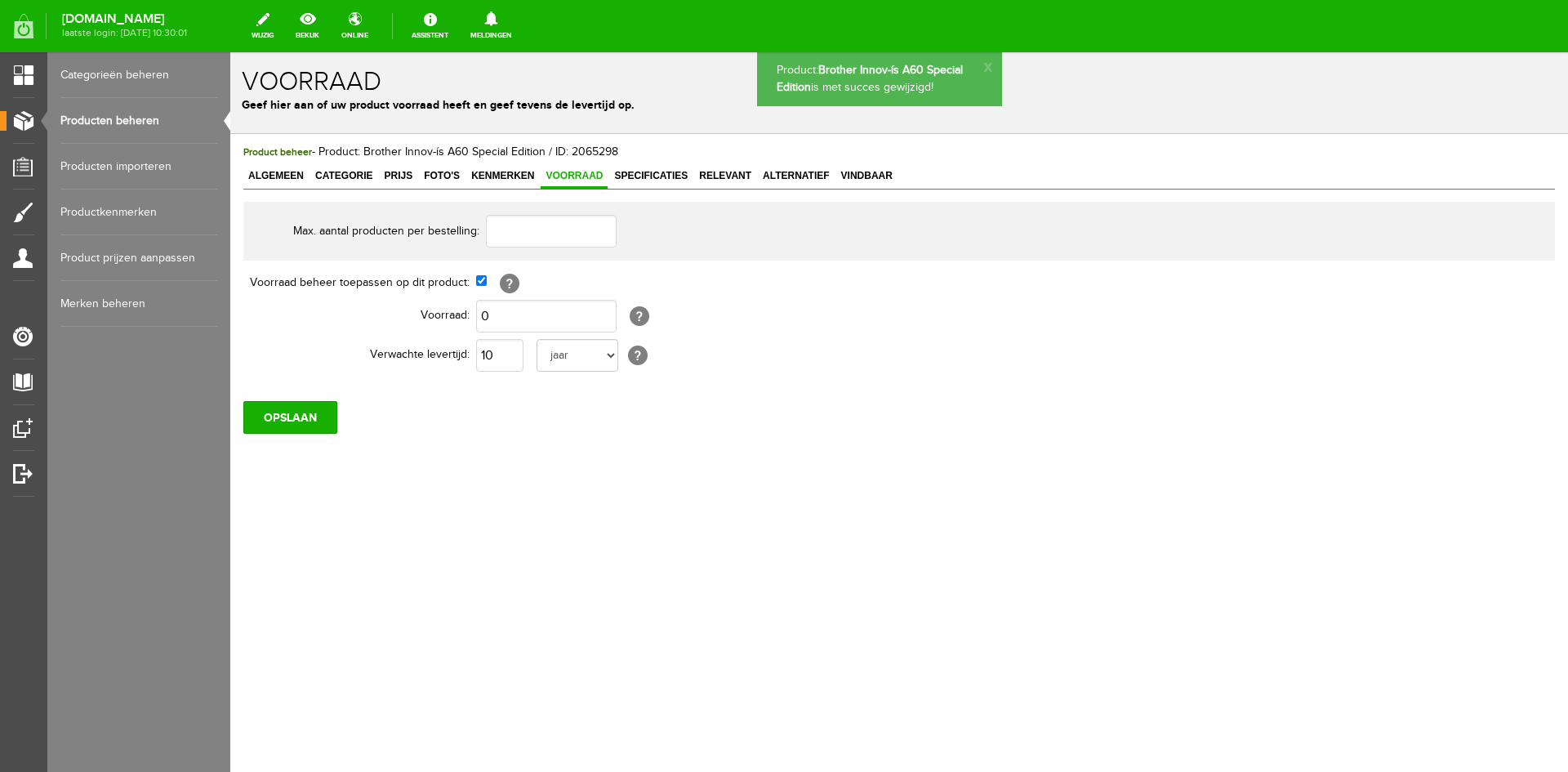
click at [122, 121] on link "Producten beheren" at bounding box center [139, 121] width 157 height 46
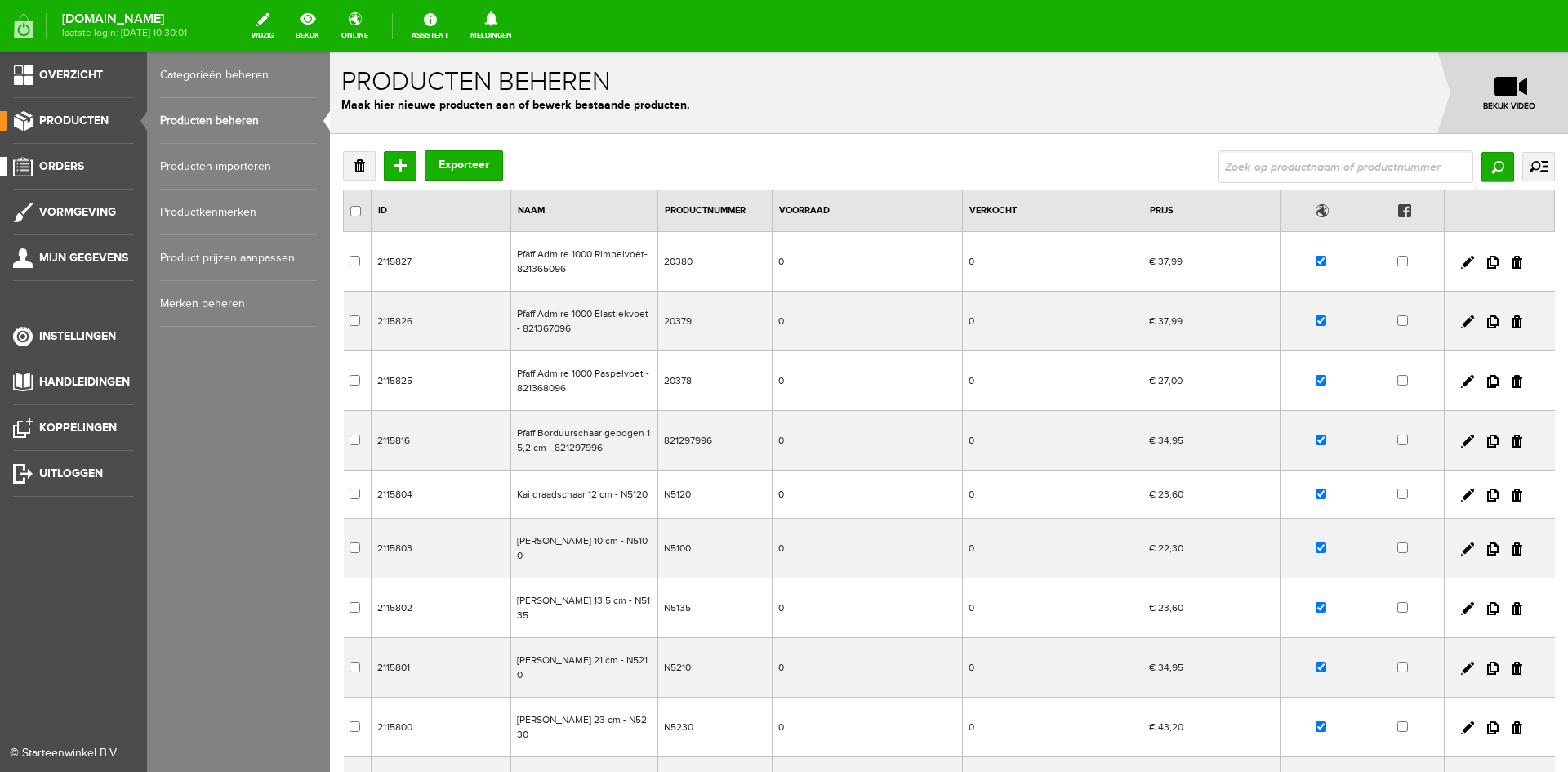
click at [59, 162] on span "Orders" at bounding box center [61, 166] width 45 height 14
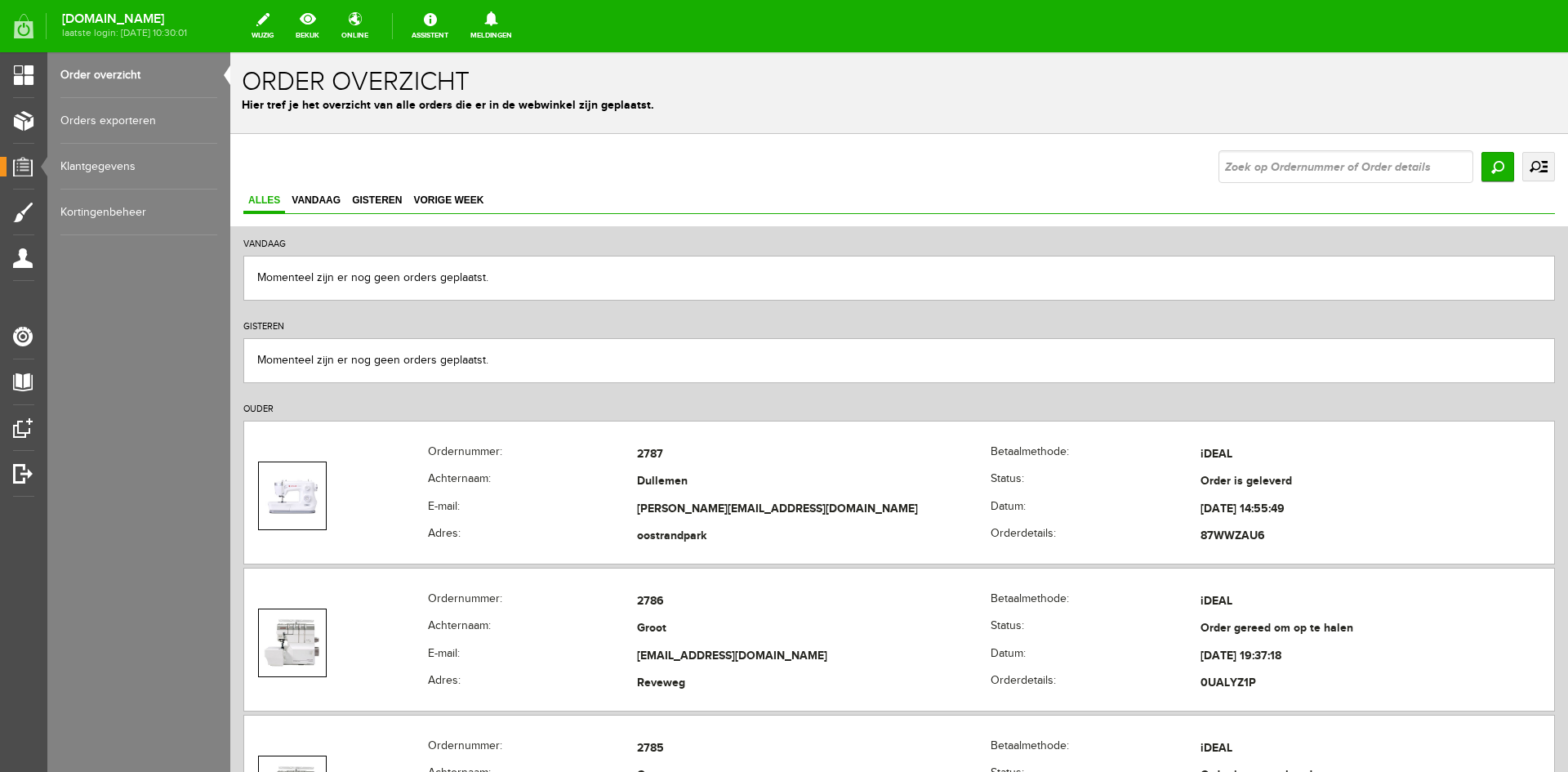
click at [106, 76] on link "Order overzicht" at bounding box center [139, 75] width 157 height 46
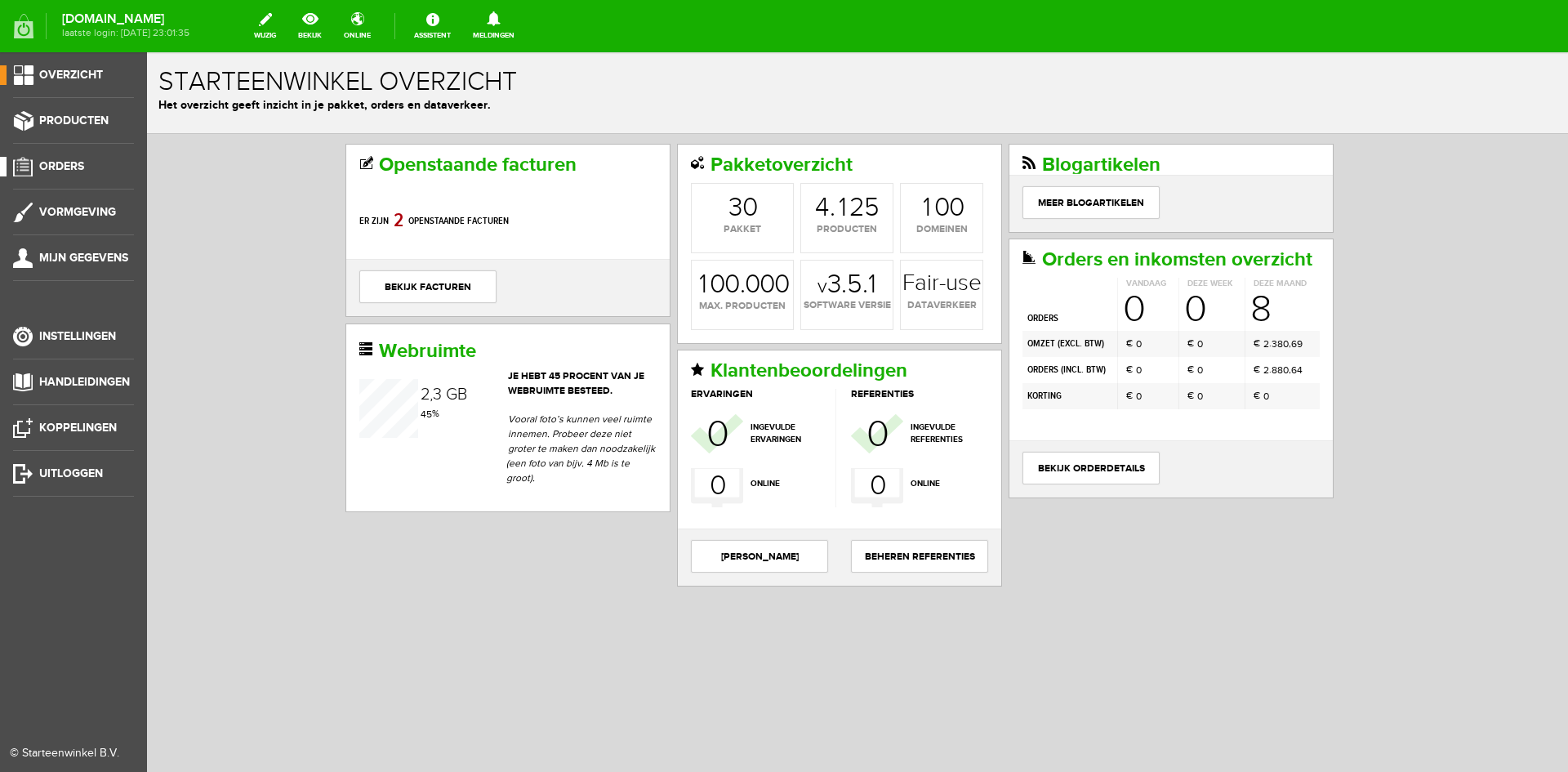
click at [62, 163] on span "Orders" at bounding box center [61, 166] width 45 height 14
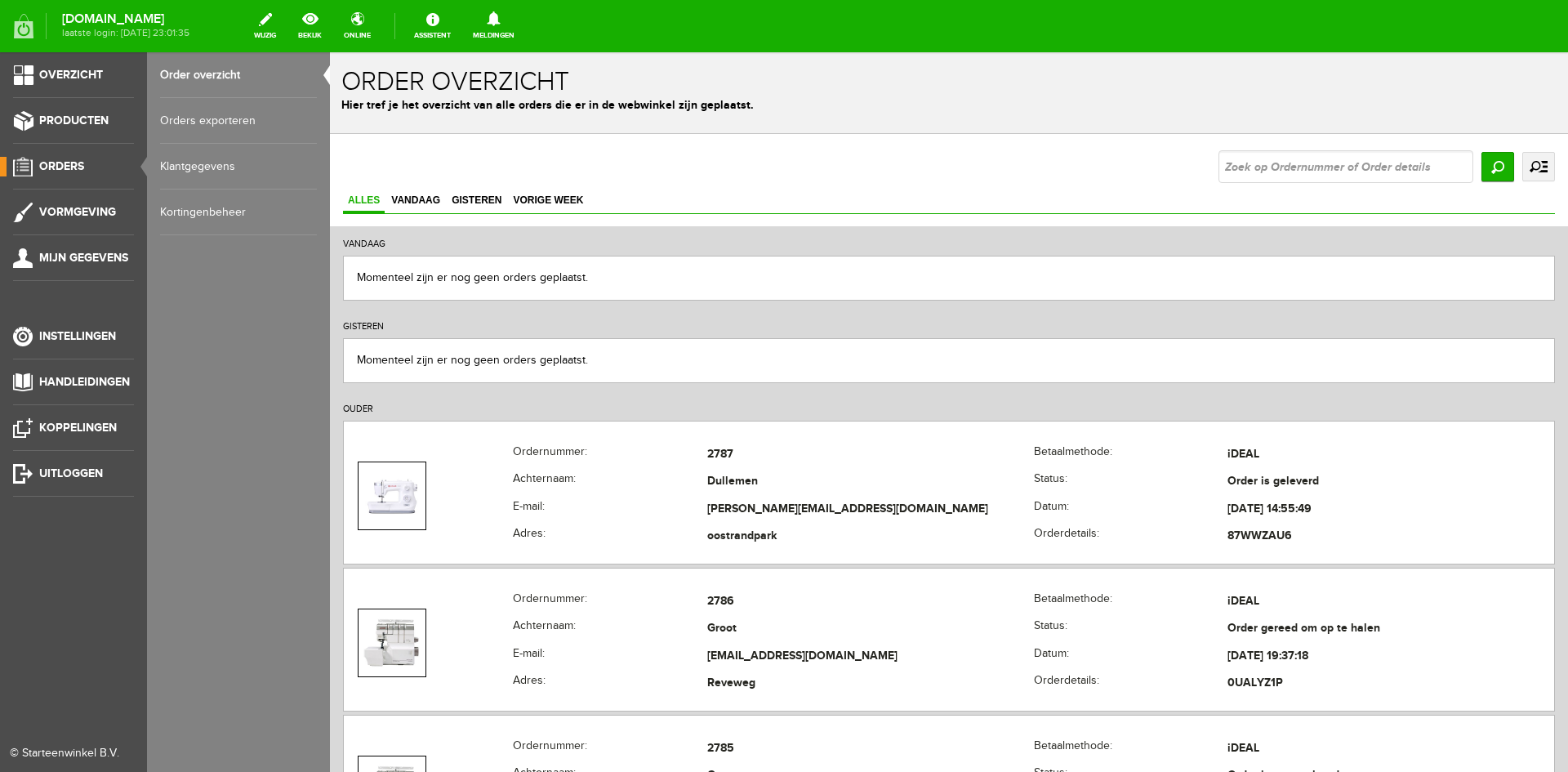
click at [200, 72] on link "Order overzicht" at bounding box center [239, 75] width 157 height 46
click at [51, 114] on span "Producten" at bounding box center [74, 120] width 69 height 14
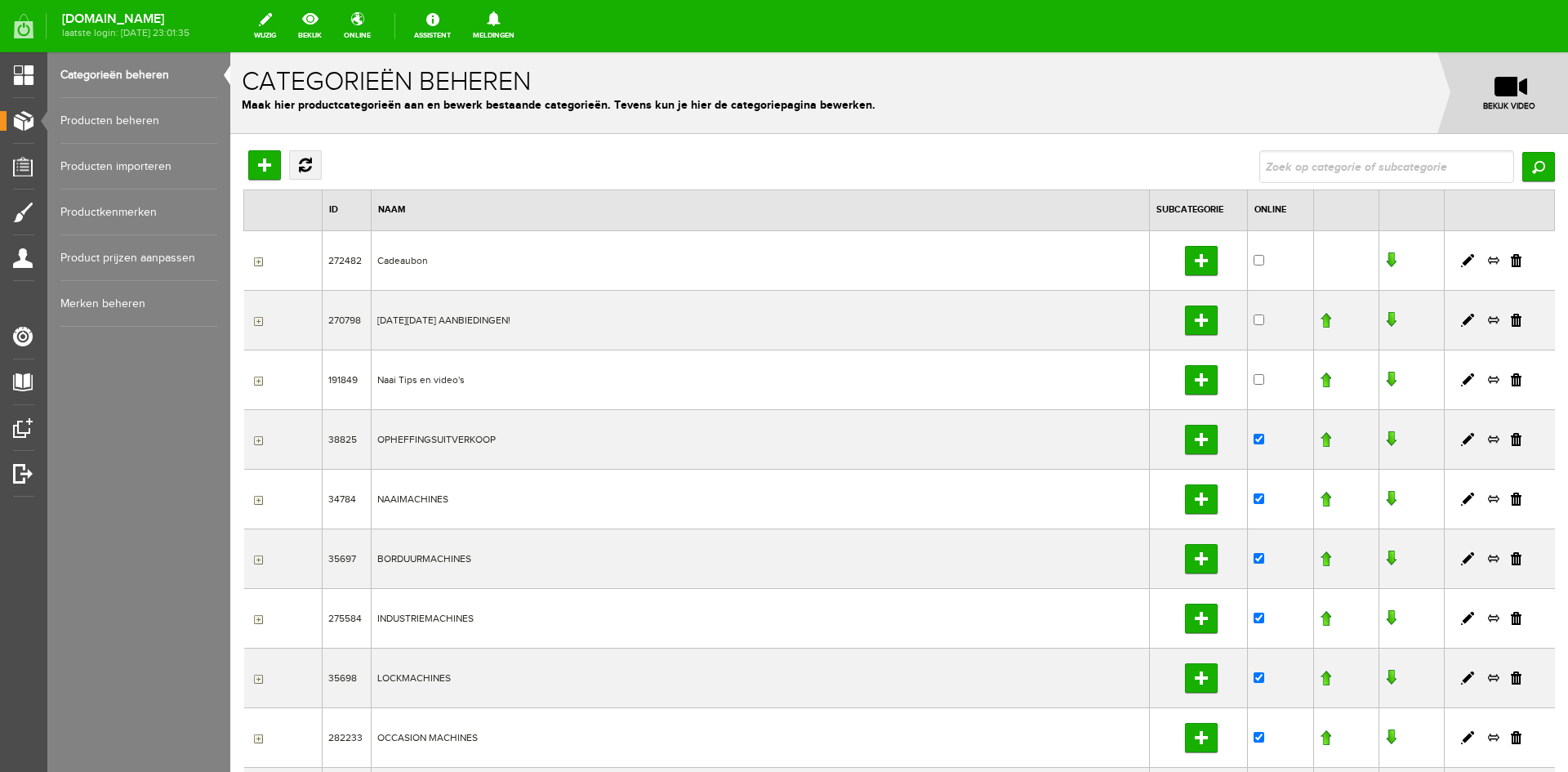
click at [99, 123] on link "Producten beheren" at bounding box center [139, 121] width 157 height 46
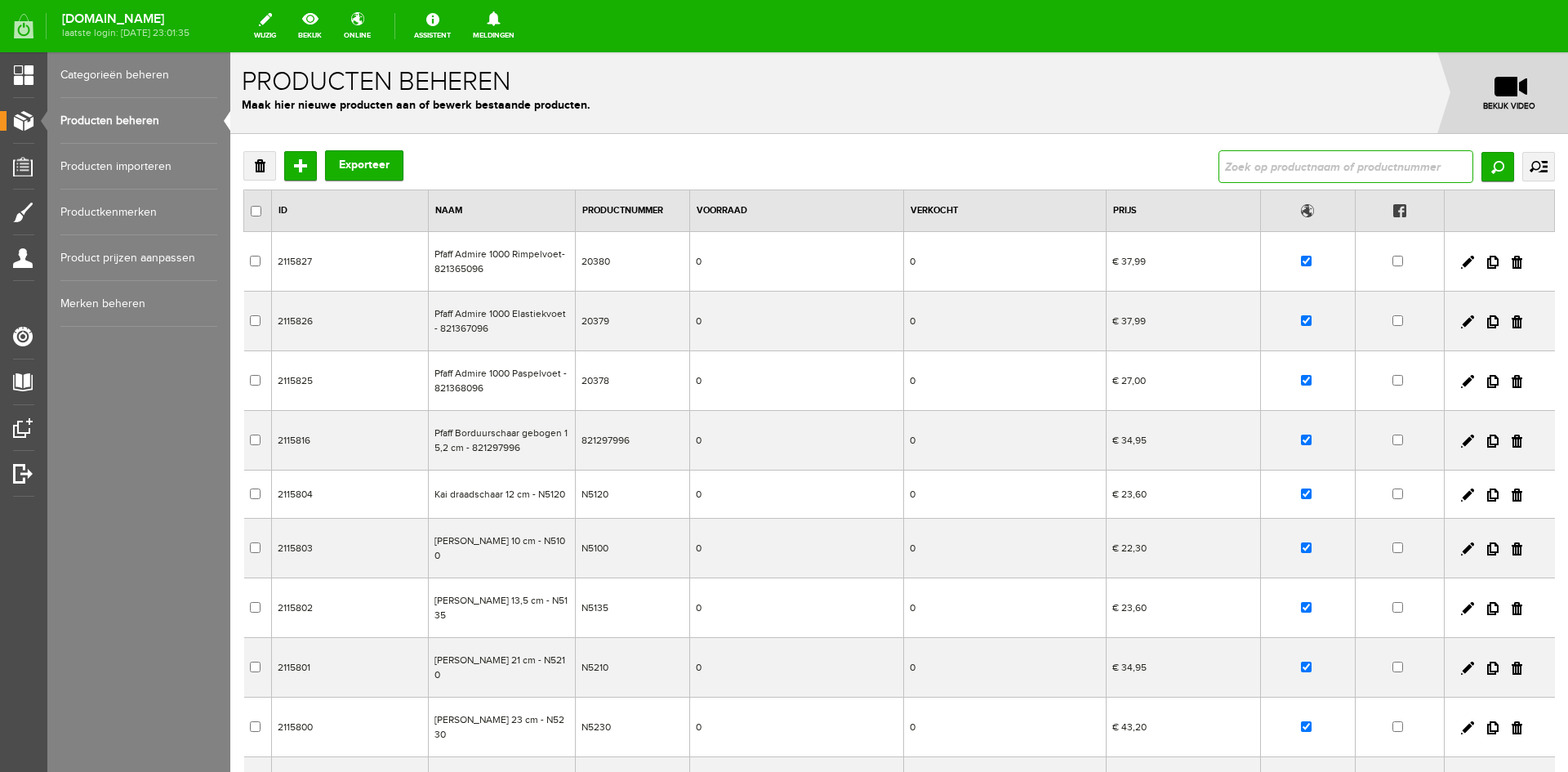
click at [1284, 167] on input "text" at bounding box center [1346, 167] width 255 height 33
type input "[PERSON_NAME] 21 cm - N5210"
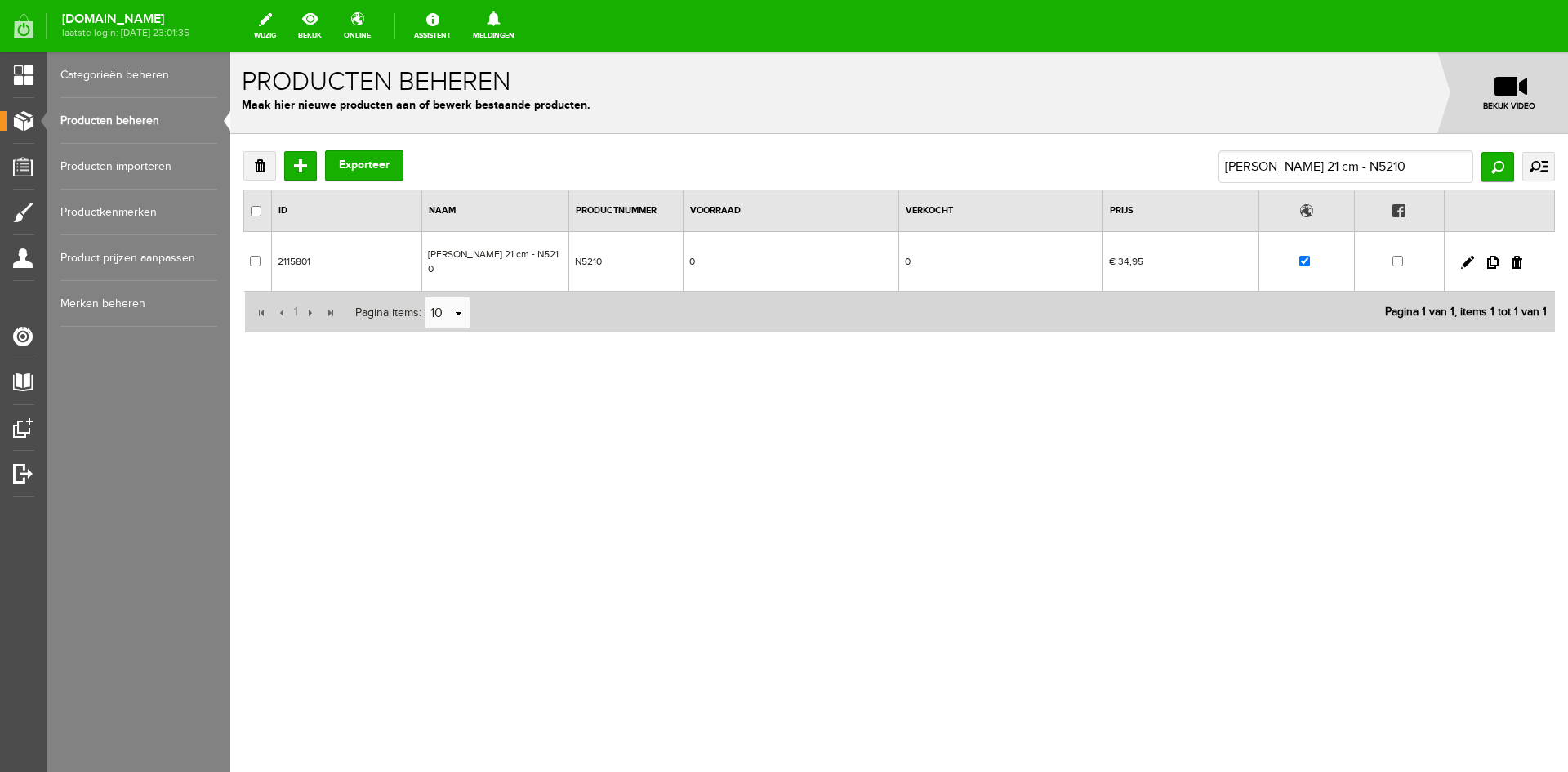
click at [1460, 263] on td at bounding box center [1500, 261] width 110 height 59
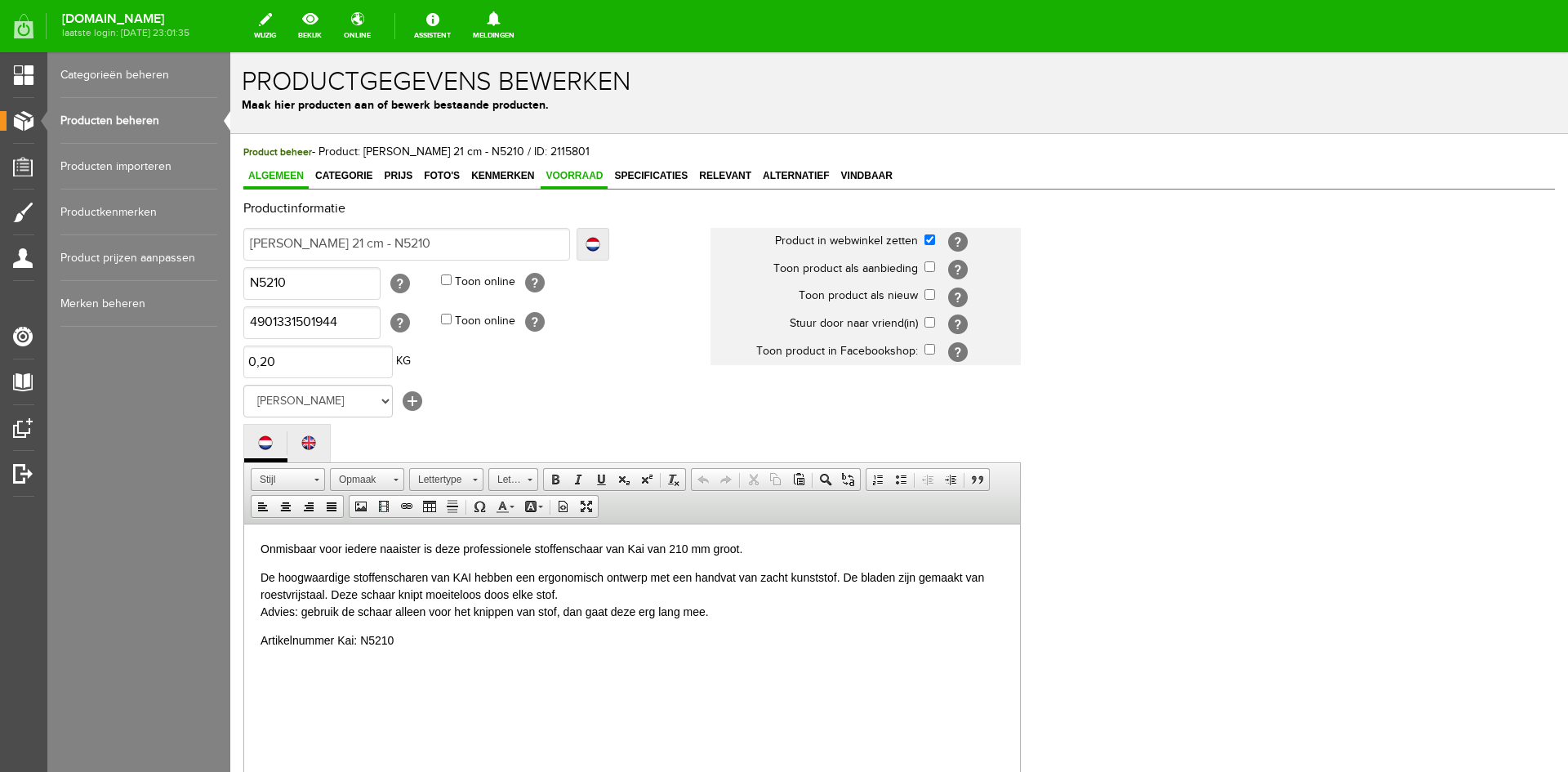
click at [577, 174] on span "Voorraad" at bounding box center [573, 175] width 67 height 12
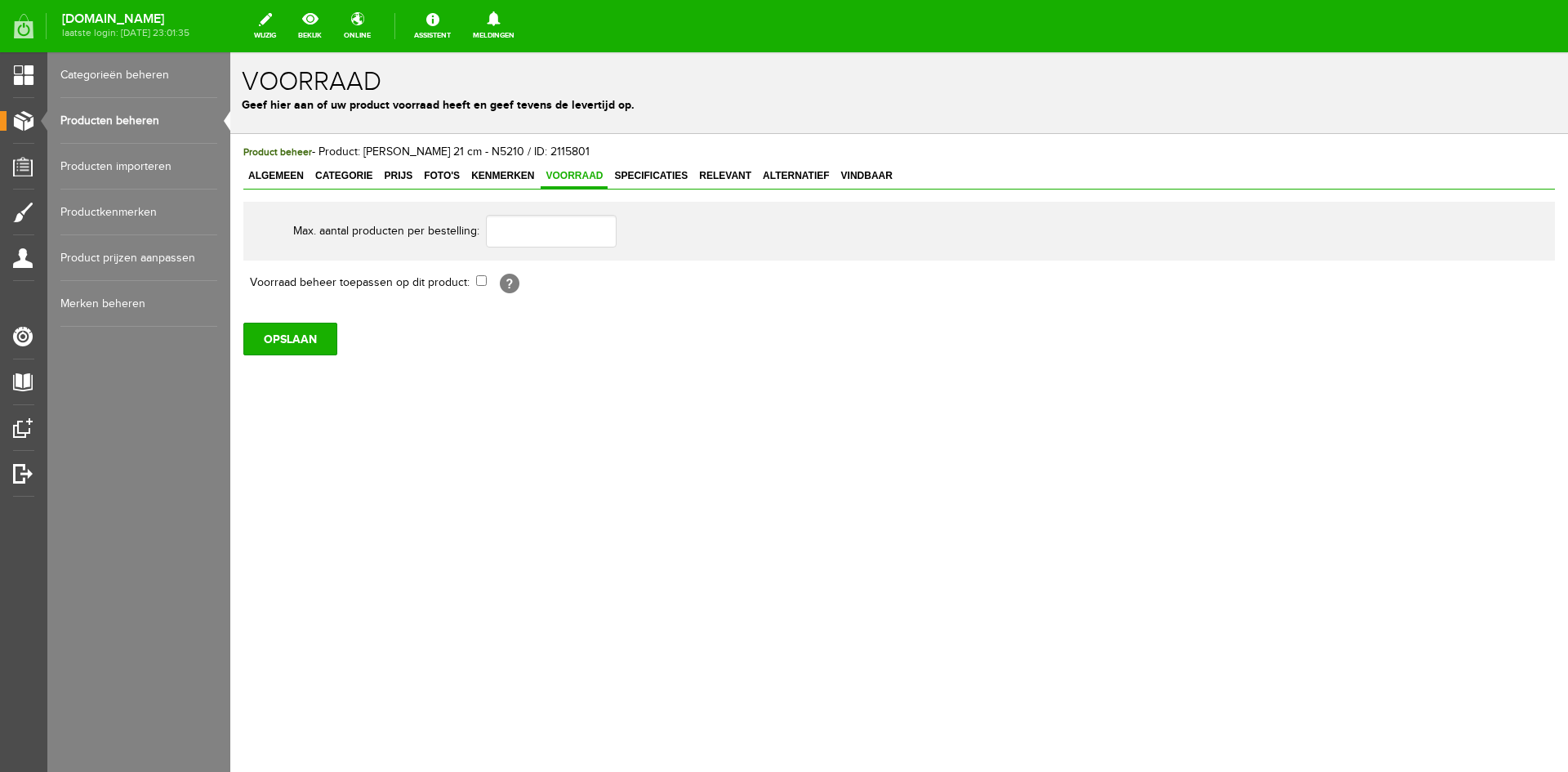
click at [486, 283] on td "[?]" at bounding box center [751, 283] width 552 height 27
click at [481, 279] on input "checkbox" at bounding box center [481, 281] width 11 height 11
checkbox input "true"
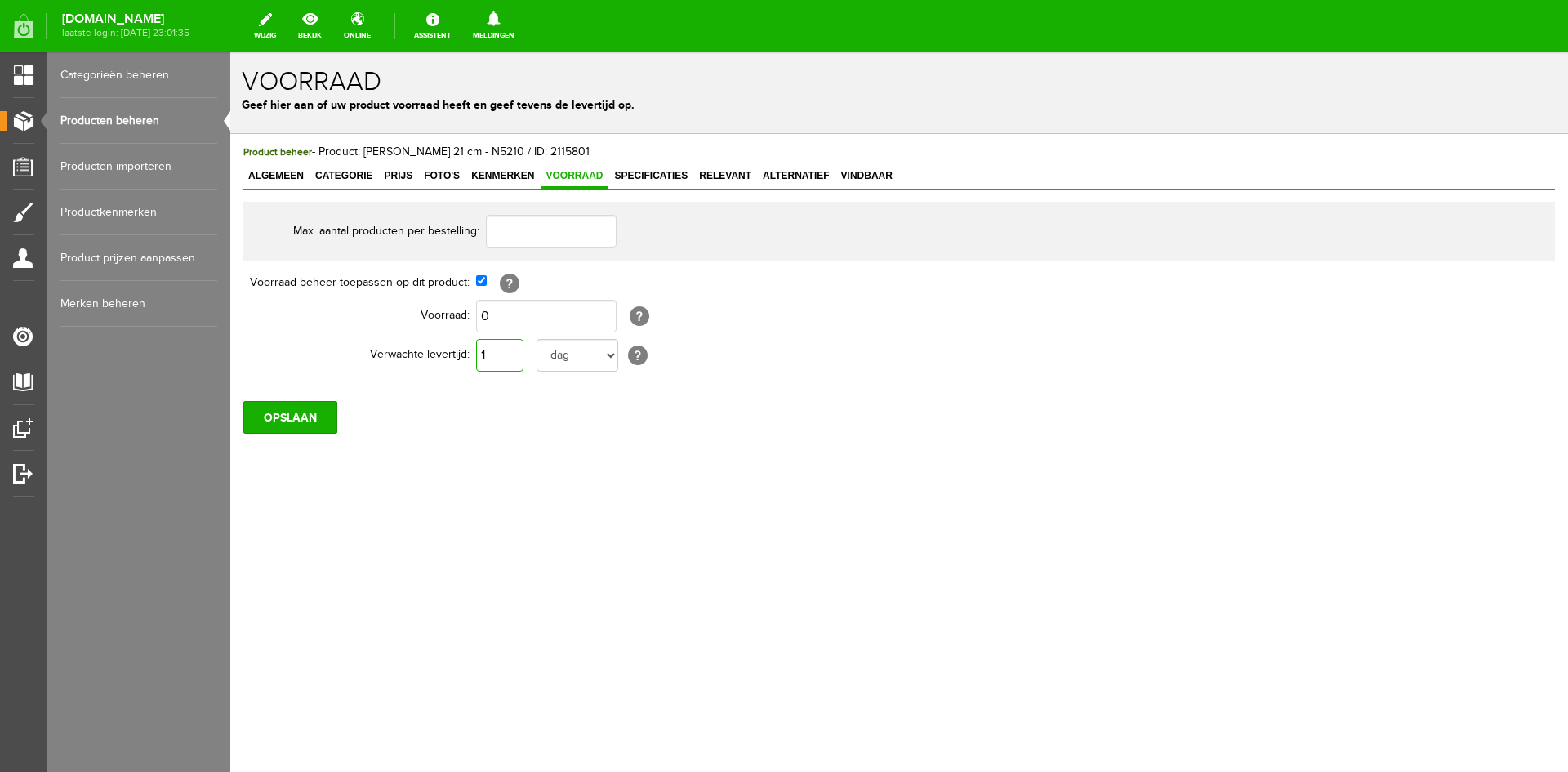
click at [492, 357] on input "1" at bounding box center [500, 355] width 47 height 33
type input "10"
click at [612, 355] on select "dag dagen week weken maand maanden jaar jaren werkdagen" at bounding box center [578, 355] width 82 height 33
select select "year"
click at [537, 339] on select "dag dagen week weken maand maanden jaar jaren werkdagen" at bounding box center [578, 355] width 82 height 33
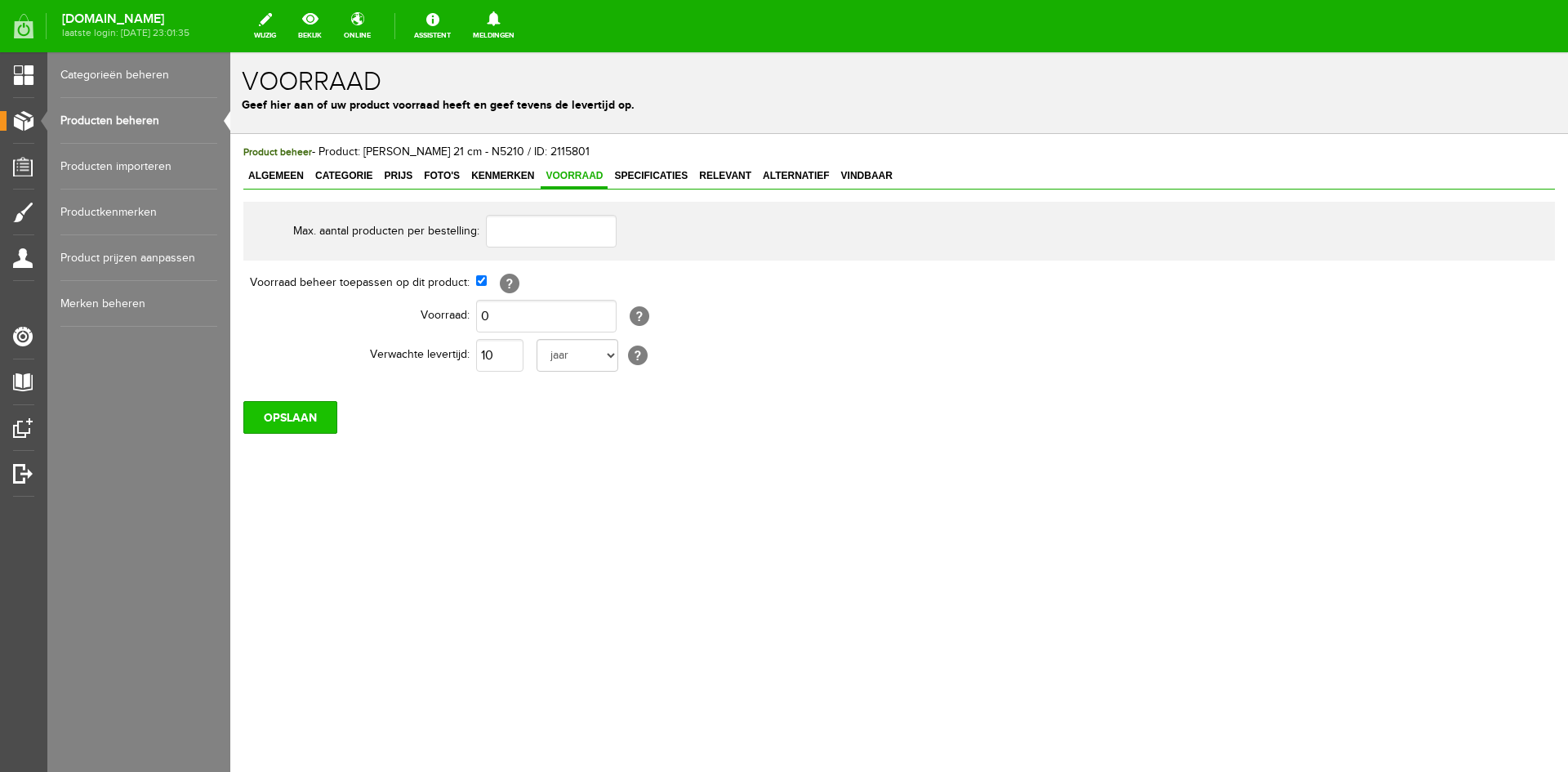
click at [289, 417] on input "OPSLAAN" at bounding box center [290, 417] width 94 height 33
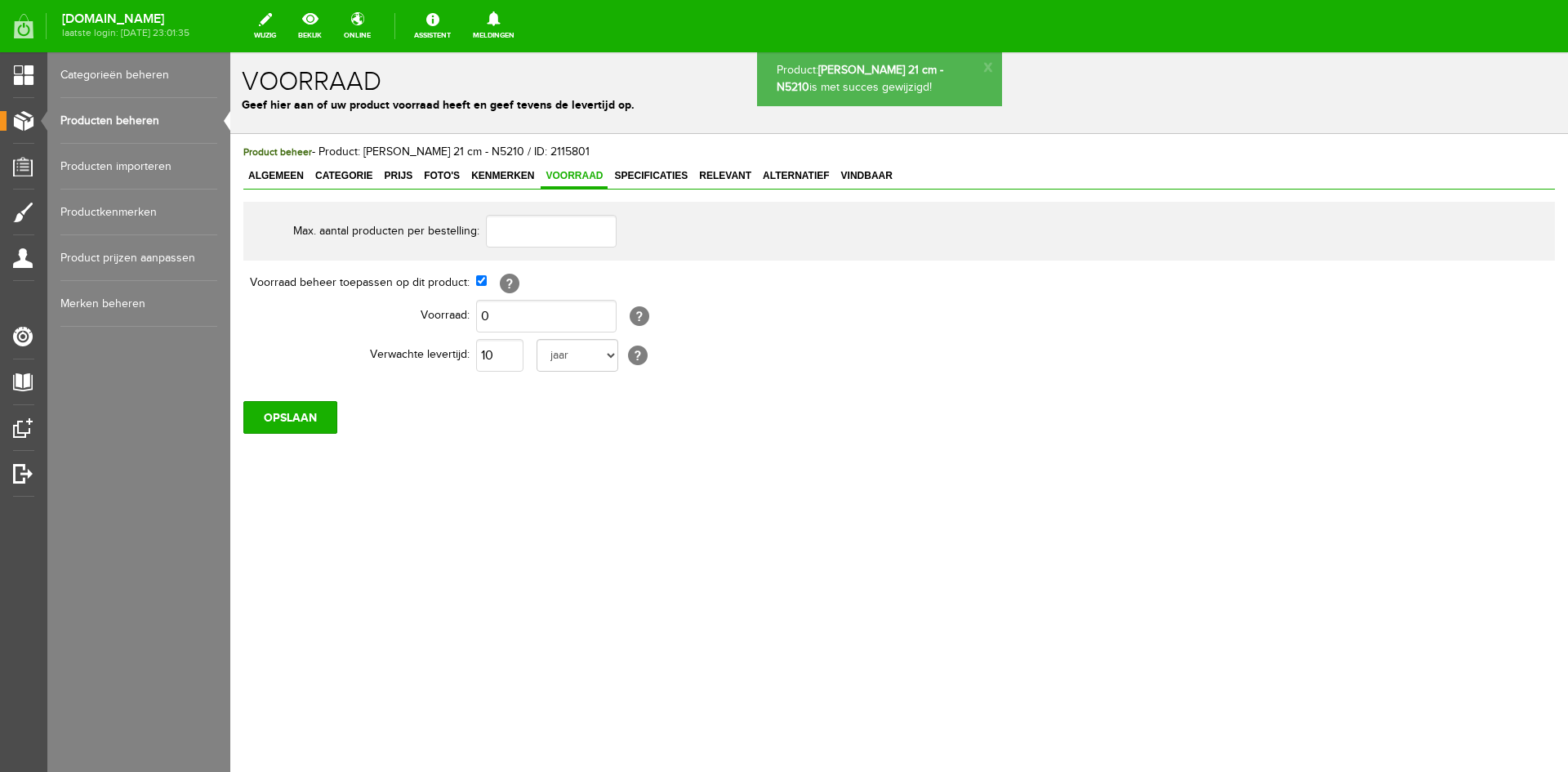
click at [113, 119] on link "Producten beheren" at bounding box center [139, 121] width 157 height 46
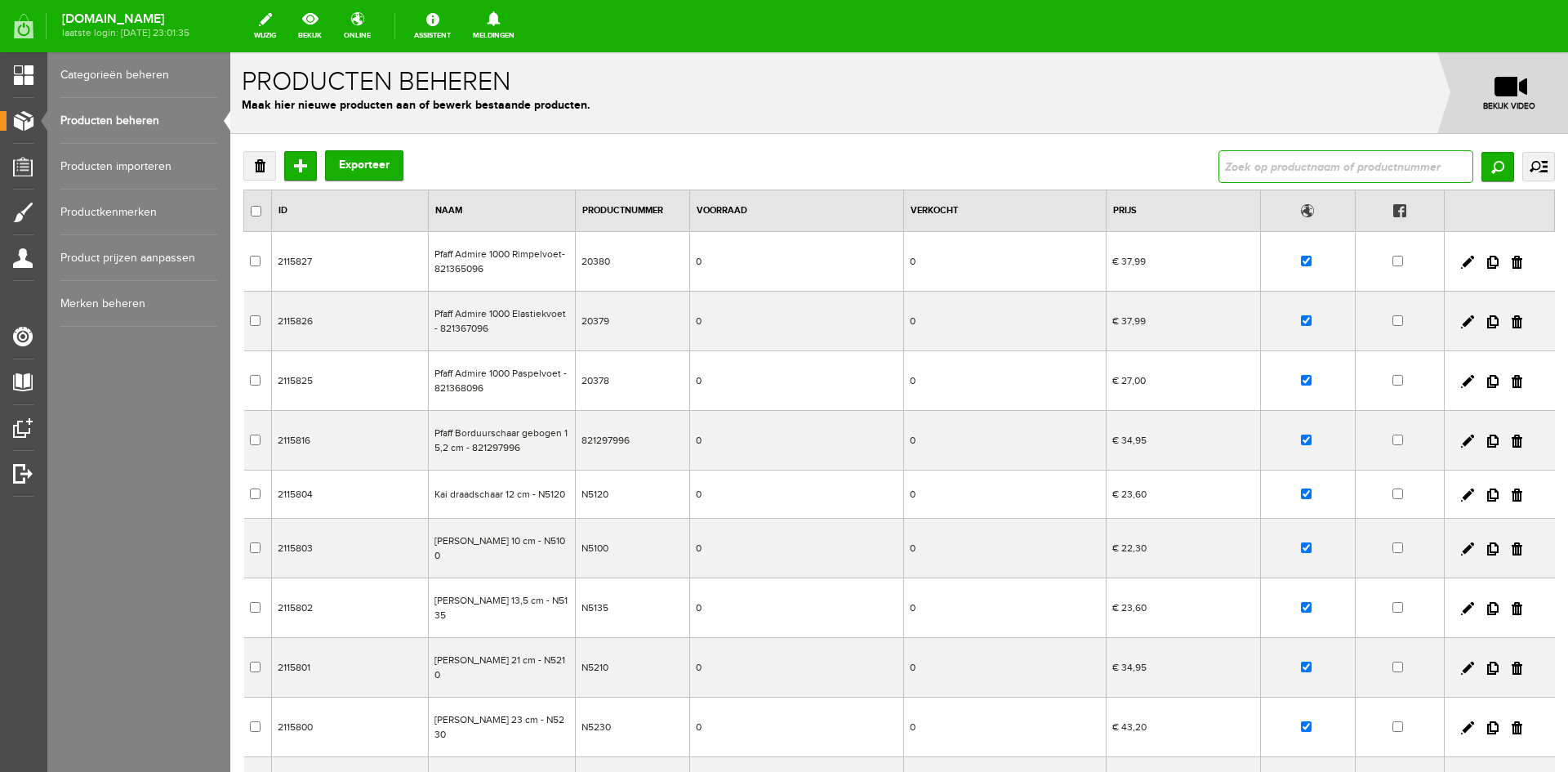
click at [1293, 167] on input "text" at bounding box center [1346, 167] width 255 height 33
type input "416410"
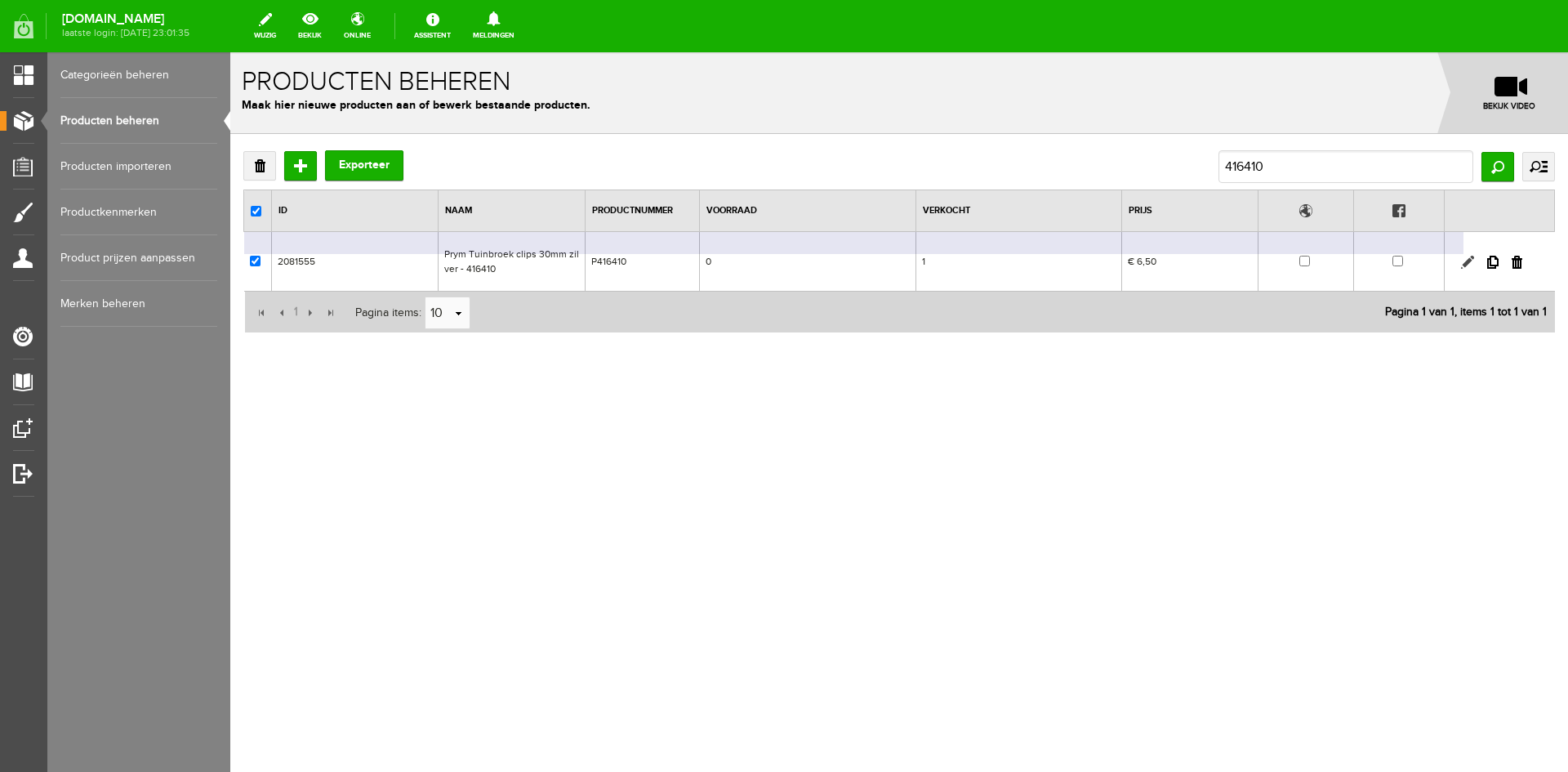
click at [1468, 258] on link at bounding box center [1468, 262] width 13 height 13
checkbox input "true"
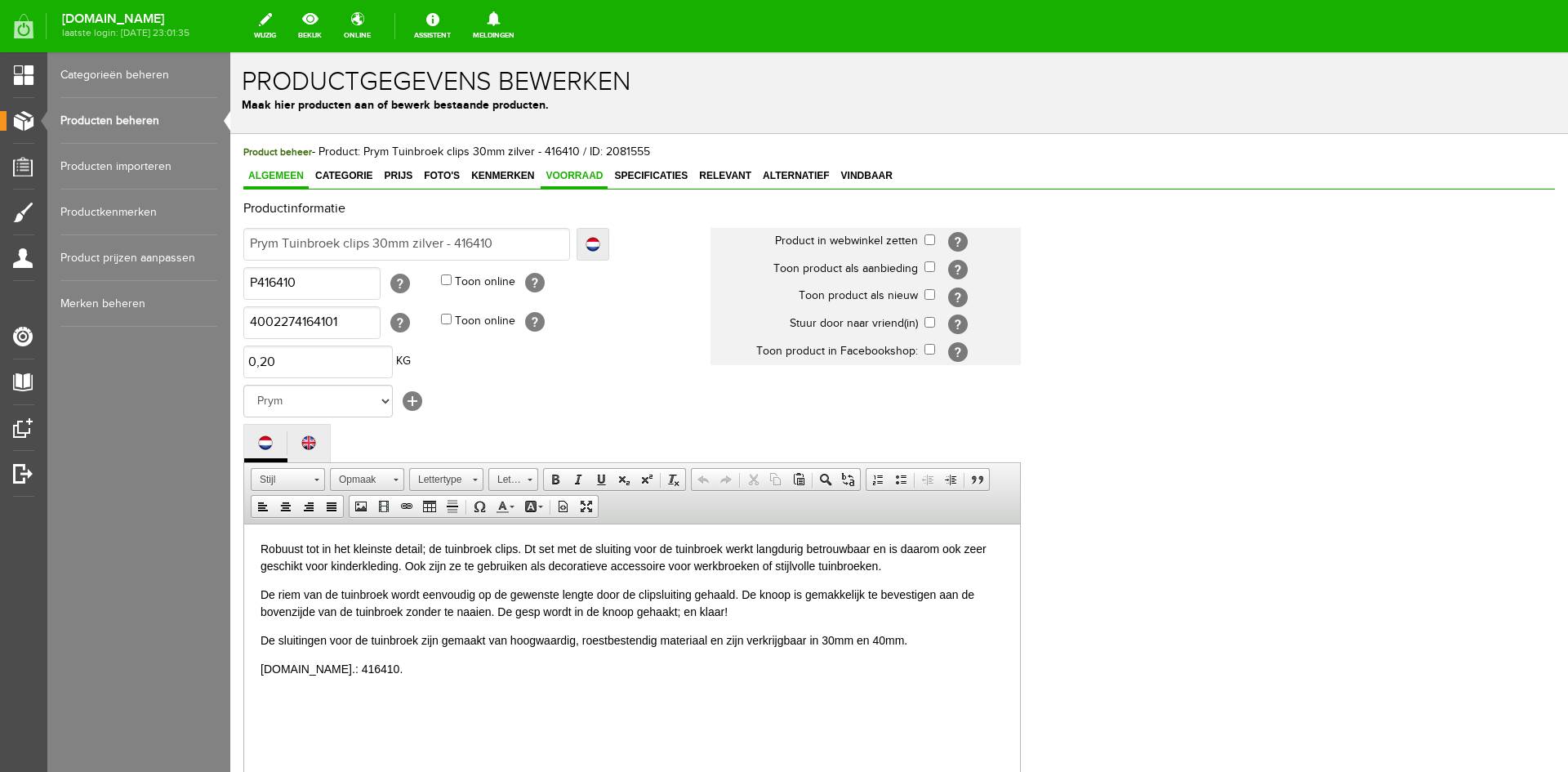
click at [559, 174] on span "Voorraad" at bounding box center [573, 175] width 67 height 12
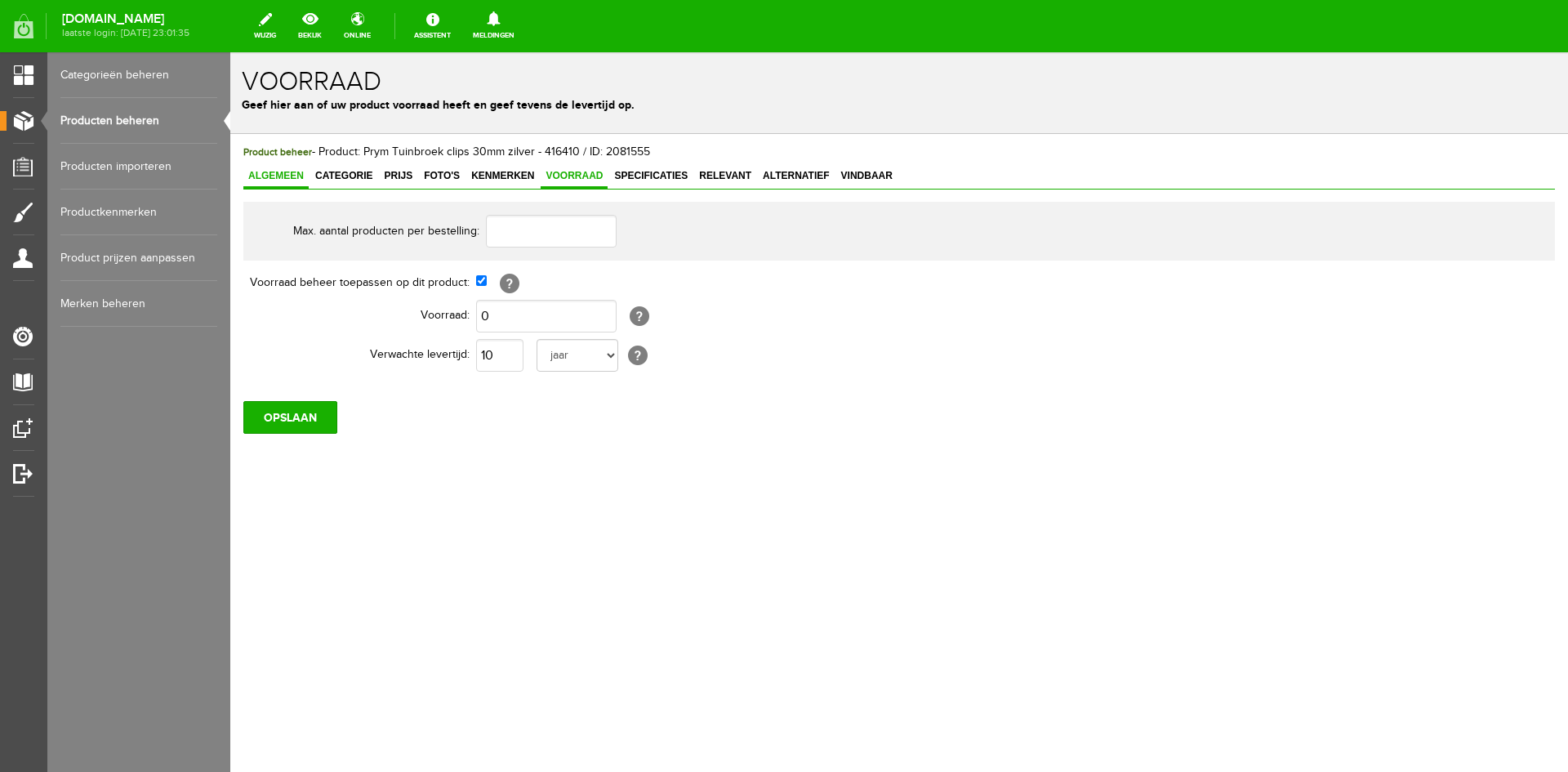
click at [279, 177] on span "Algemeen" at bounding box center [276, 175] width 66 height 12
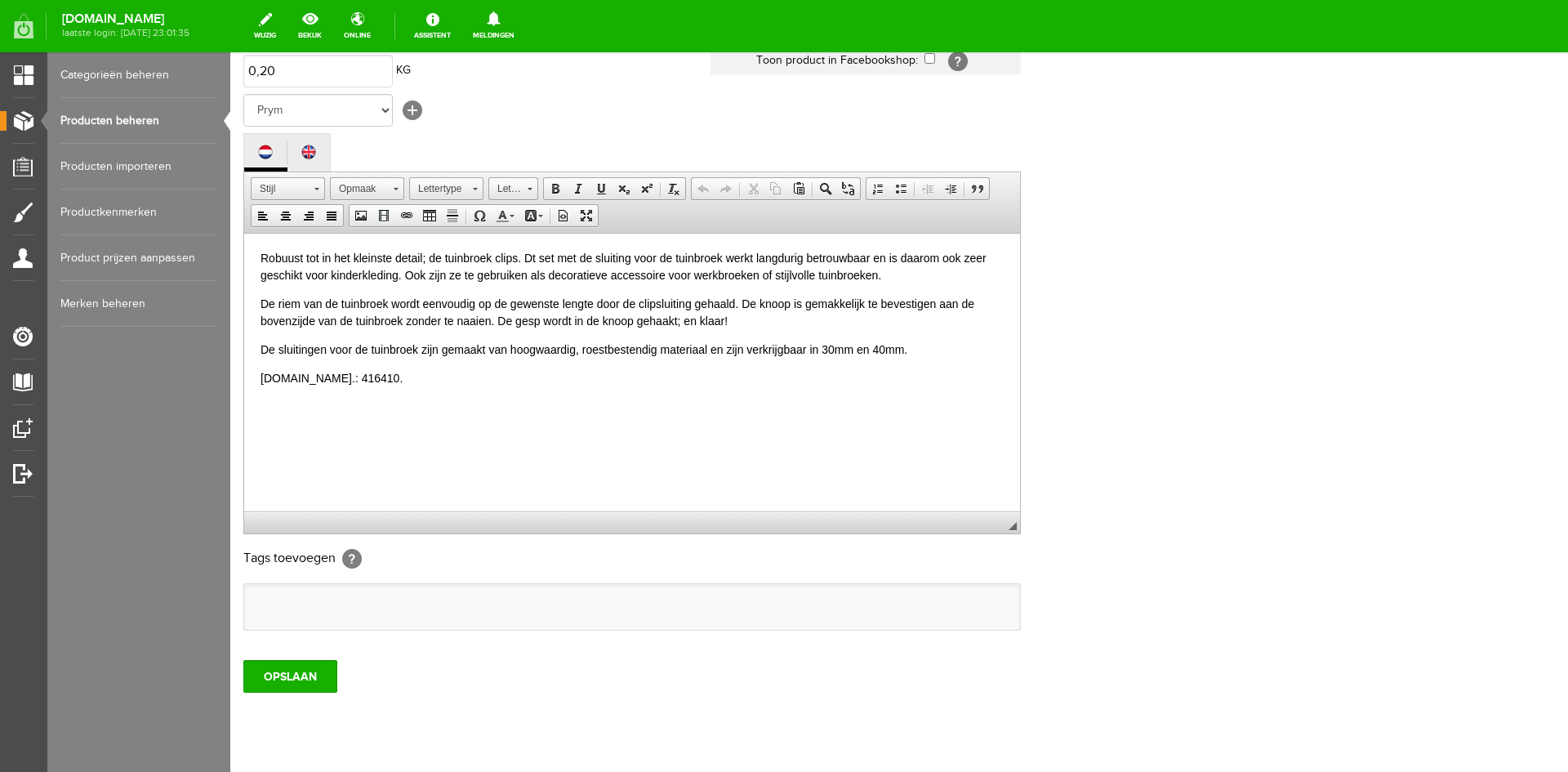
scroll to position [333, 0]
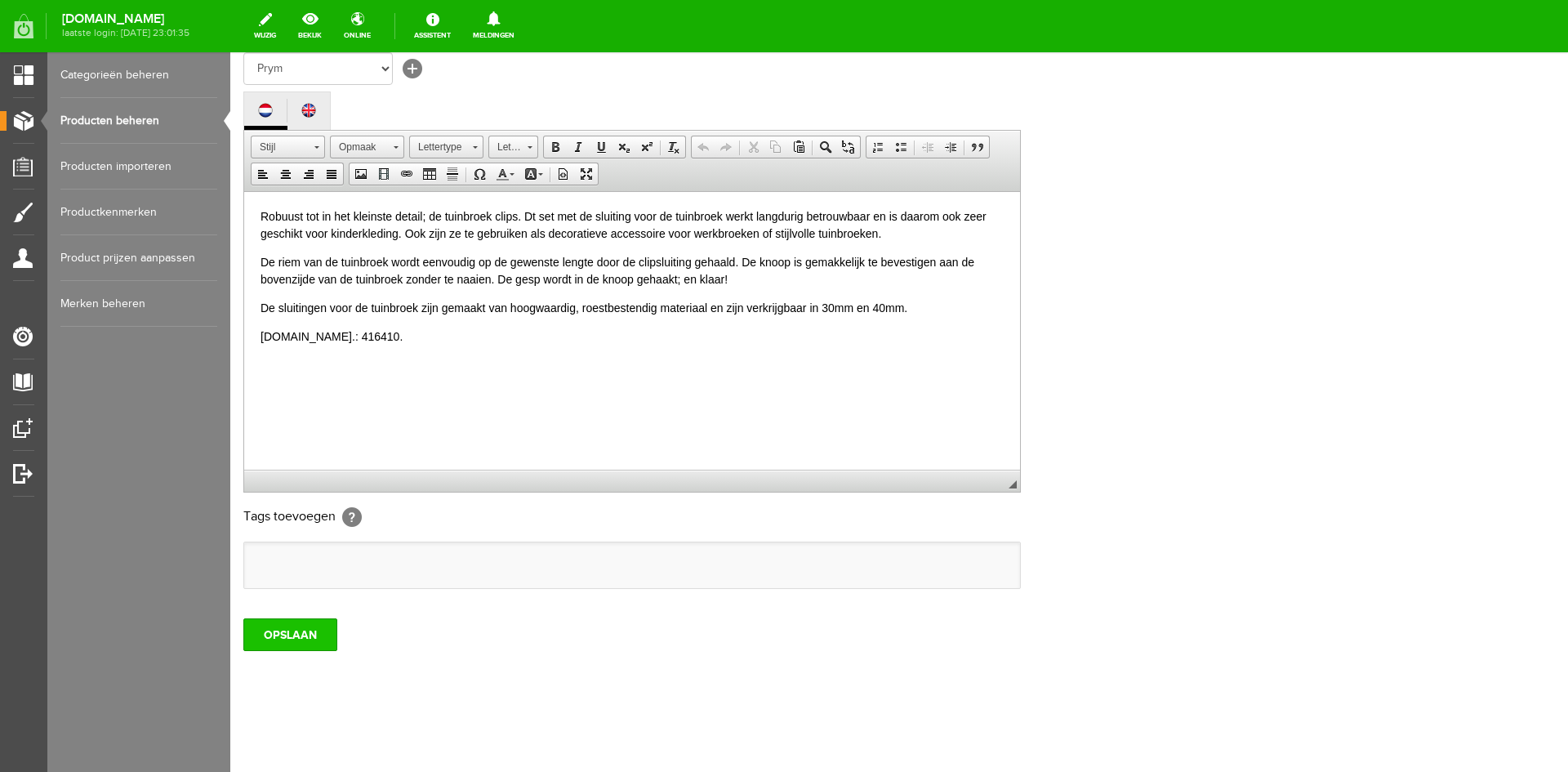
click at [296, 632] on input "OPSLAAN" at bounding box center [290, 634] width 94 height 33
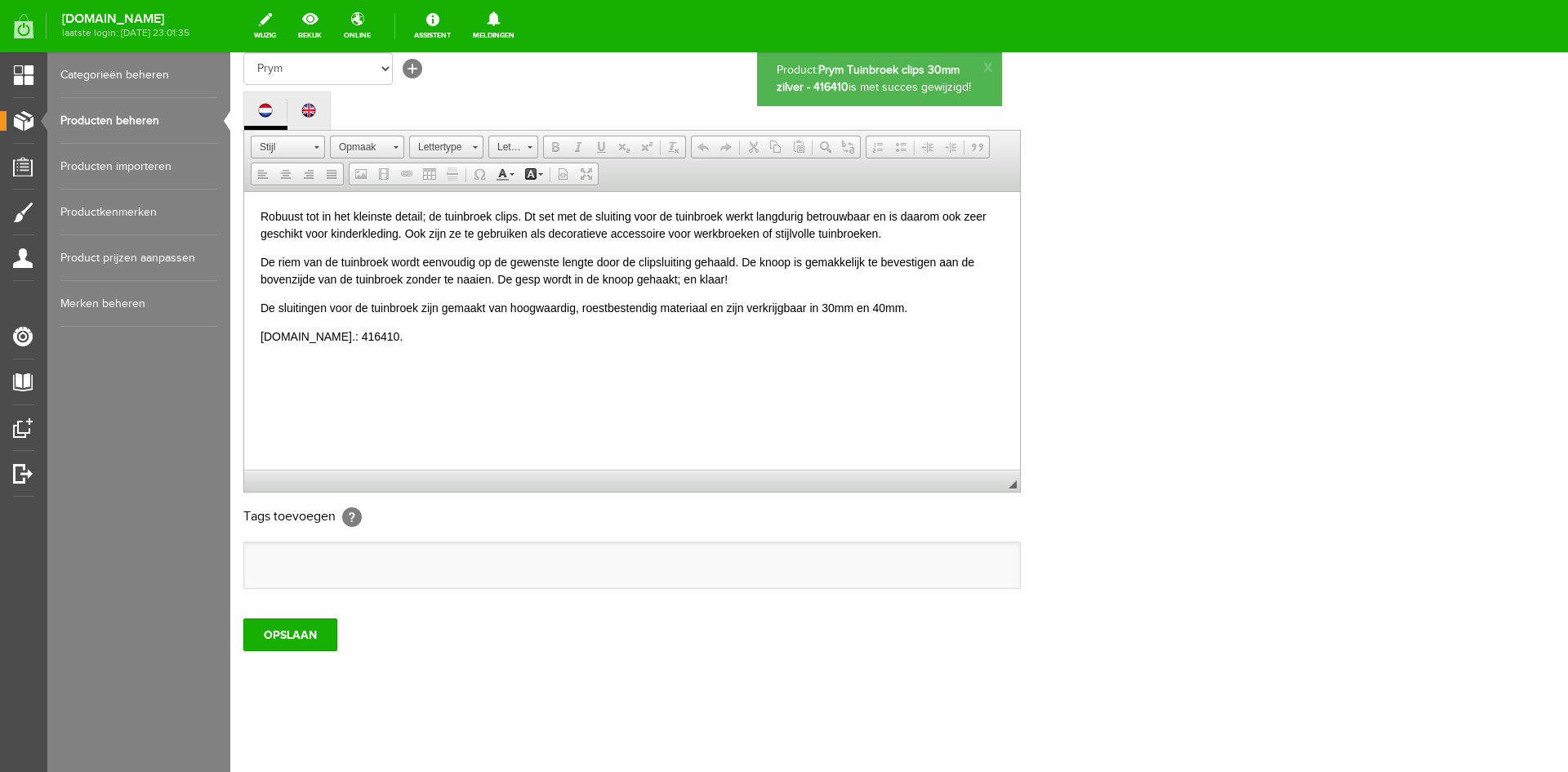
scroll to position [0, 0]
click at [96, 117] on link "Producten beheren" at bounding box center [139, 121] width 157 height 46
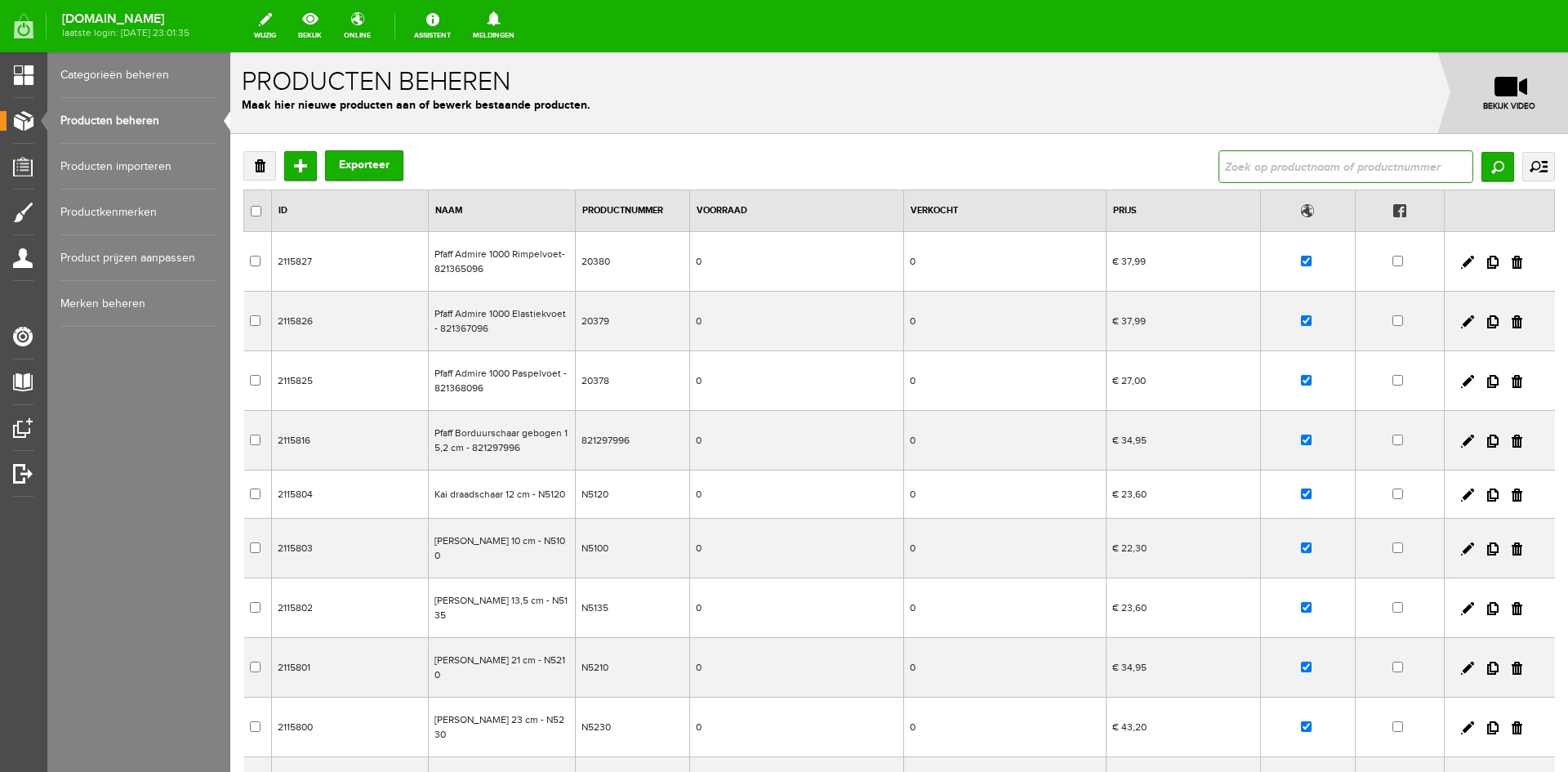
click at [1233, 167] on input "text" at bounding box center [1346, 167] width 255 height 33
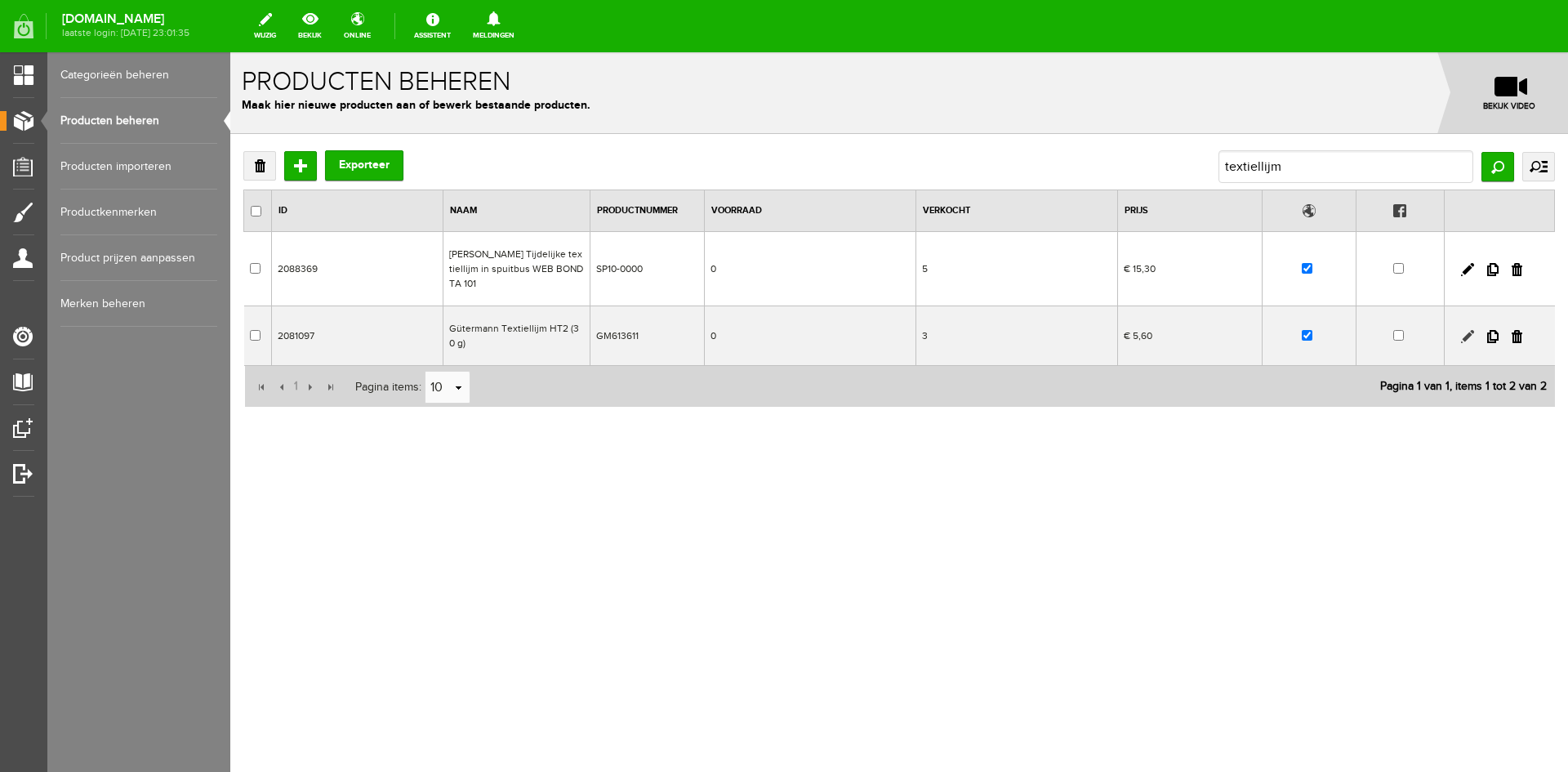
click at [1465, 334] on link at bounding box center [1468, 336] width 13 height 13
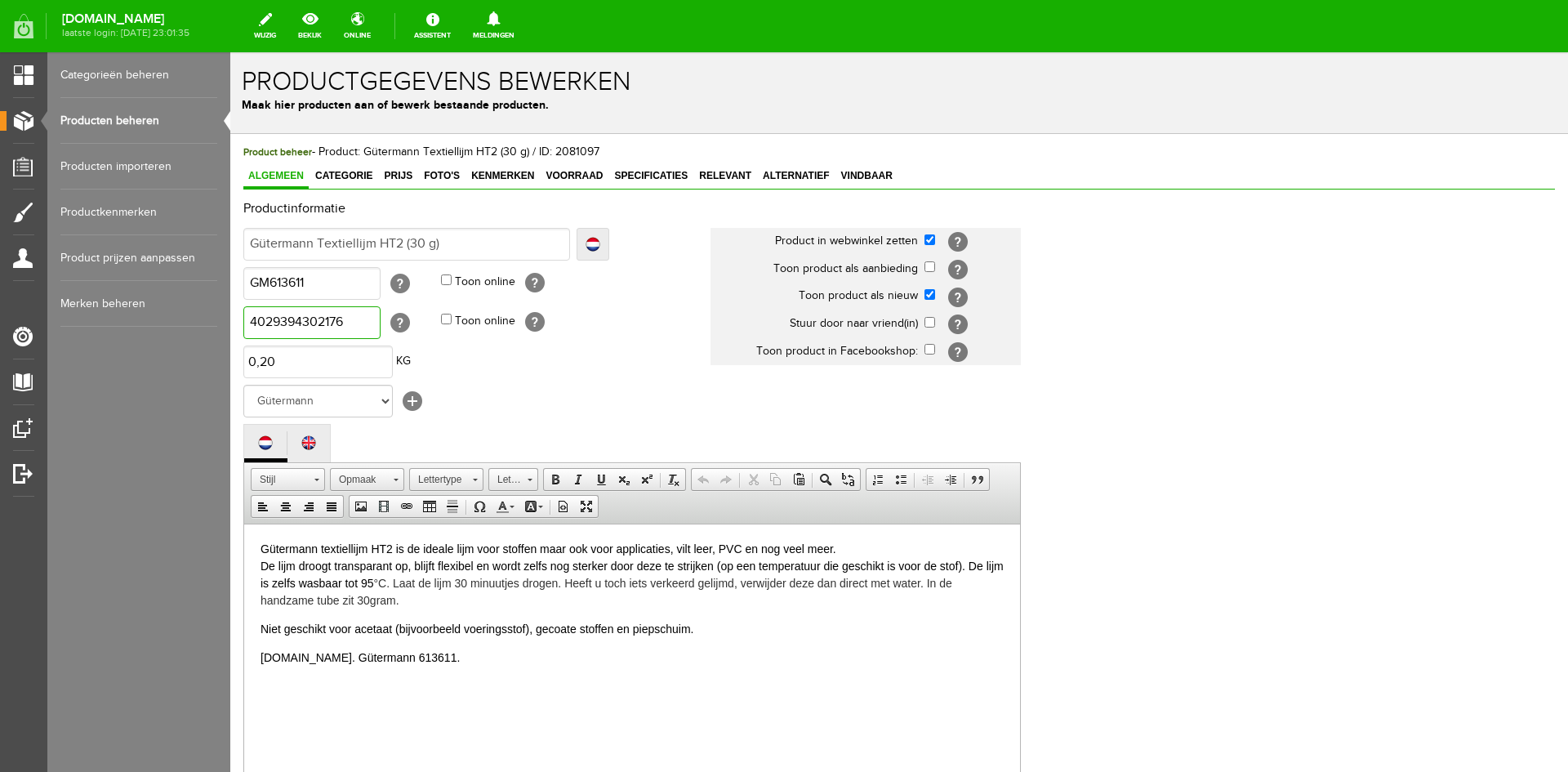
drag, startPoint x: 356, startPoint y: 323, endPoint x: 218, endPoint y: 324, distance: 138.0
click at [231, 324] on html "x Productgegevens bewerken Maak hier producten aan of bewerk bestaande producte…" at bounding box center [900, 411] width 1338 height 719
click at [466, 240] on input "Gütermann Textiellijm HT2 (30 g)" at bounding box center [407, 244] width 326 height 33
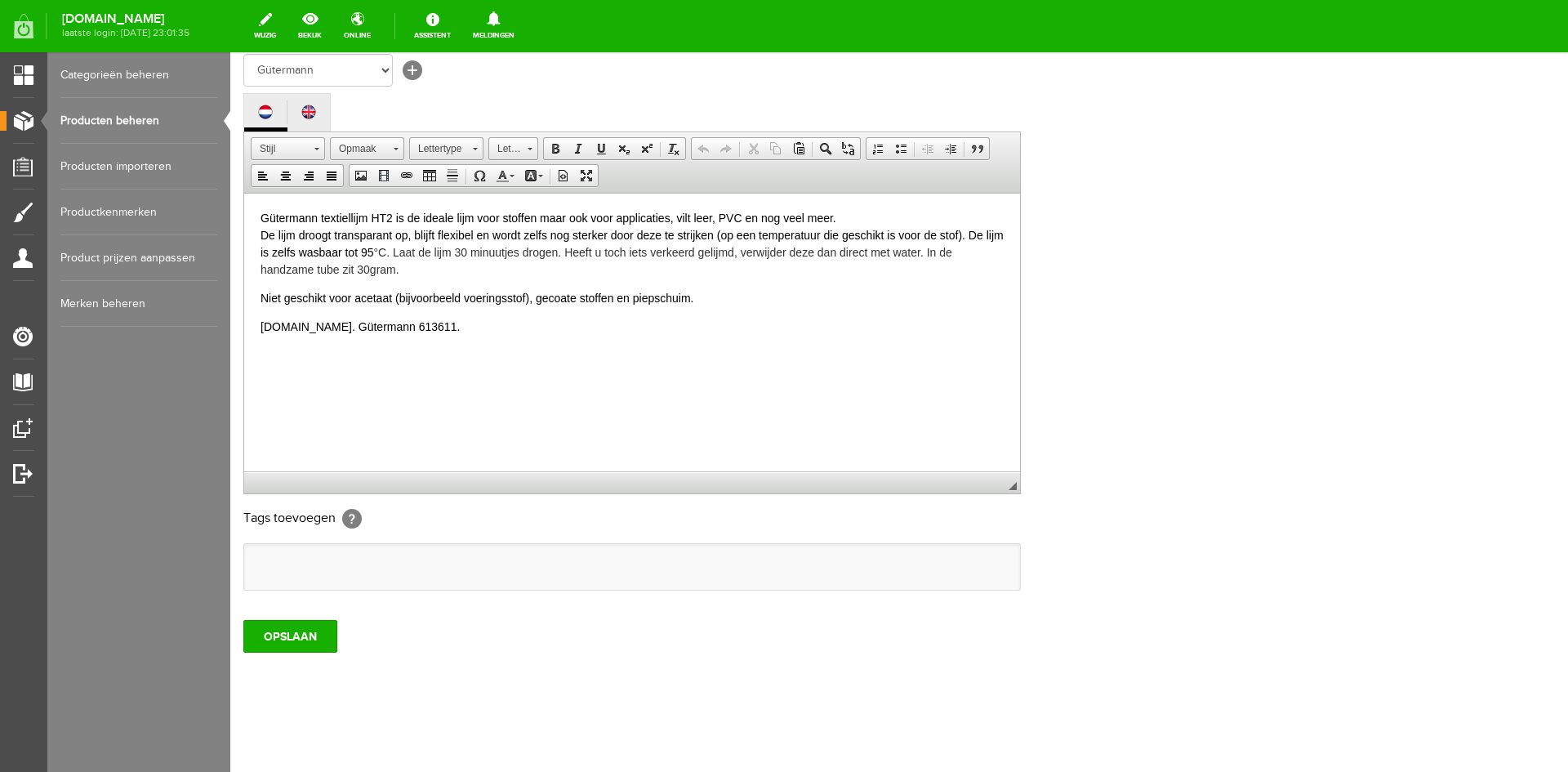
scroll to position [333, 0]
click at [280, 641] on input "OPSLAAN" at bounding box center [290, 634] width 94 height 33
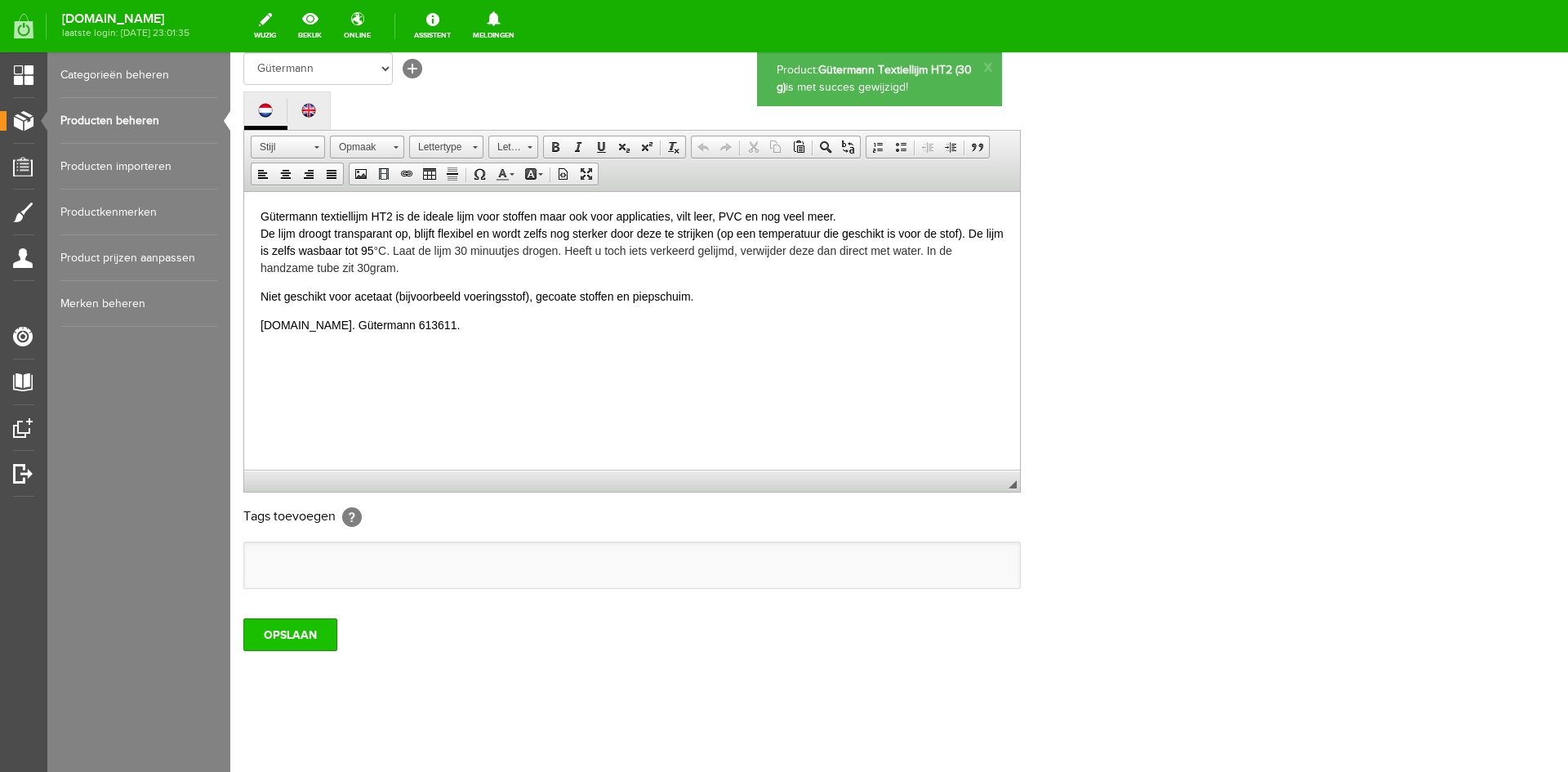
scroll to position [0, 0]
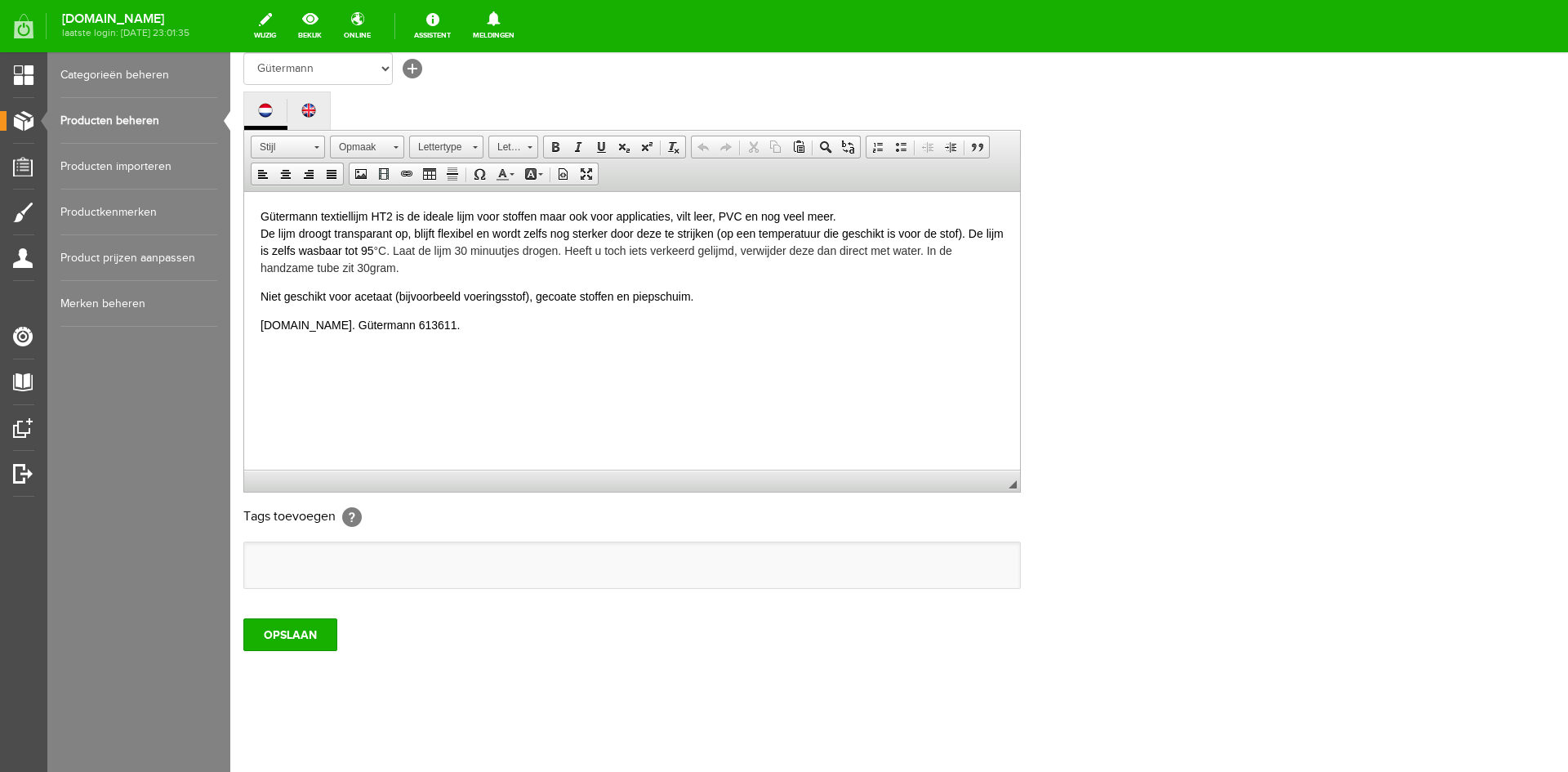
click at [97, 116] on link "Producten beheren" at bounding box center [139, 121] width 157 height 46
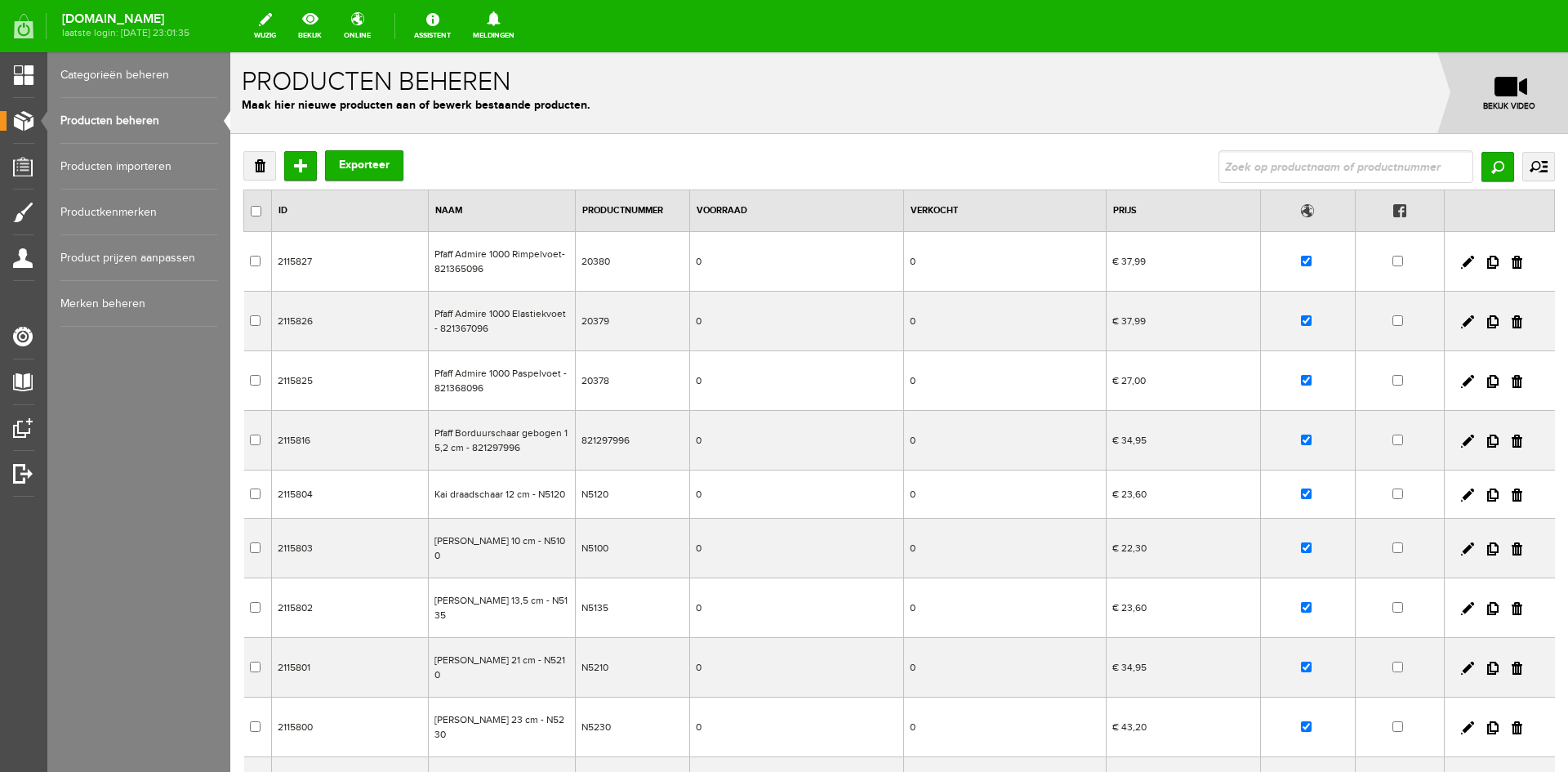
click at [1231, 166] on input "text" at bounding box center [1346, 167] width 255 height 33
drag, startPoint x: 1246, startPoint y: 169, endPoint x: 1238, endPoint y: 162, distance: 10.6
click at [1246, 169] on input "text" at bounding box center [1346, 167] width 255 height 33
type input "611978"
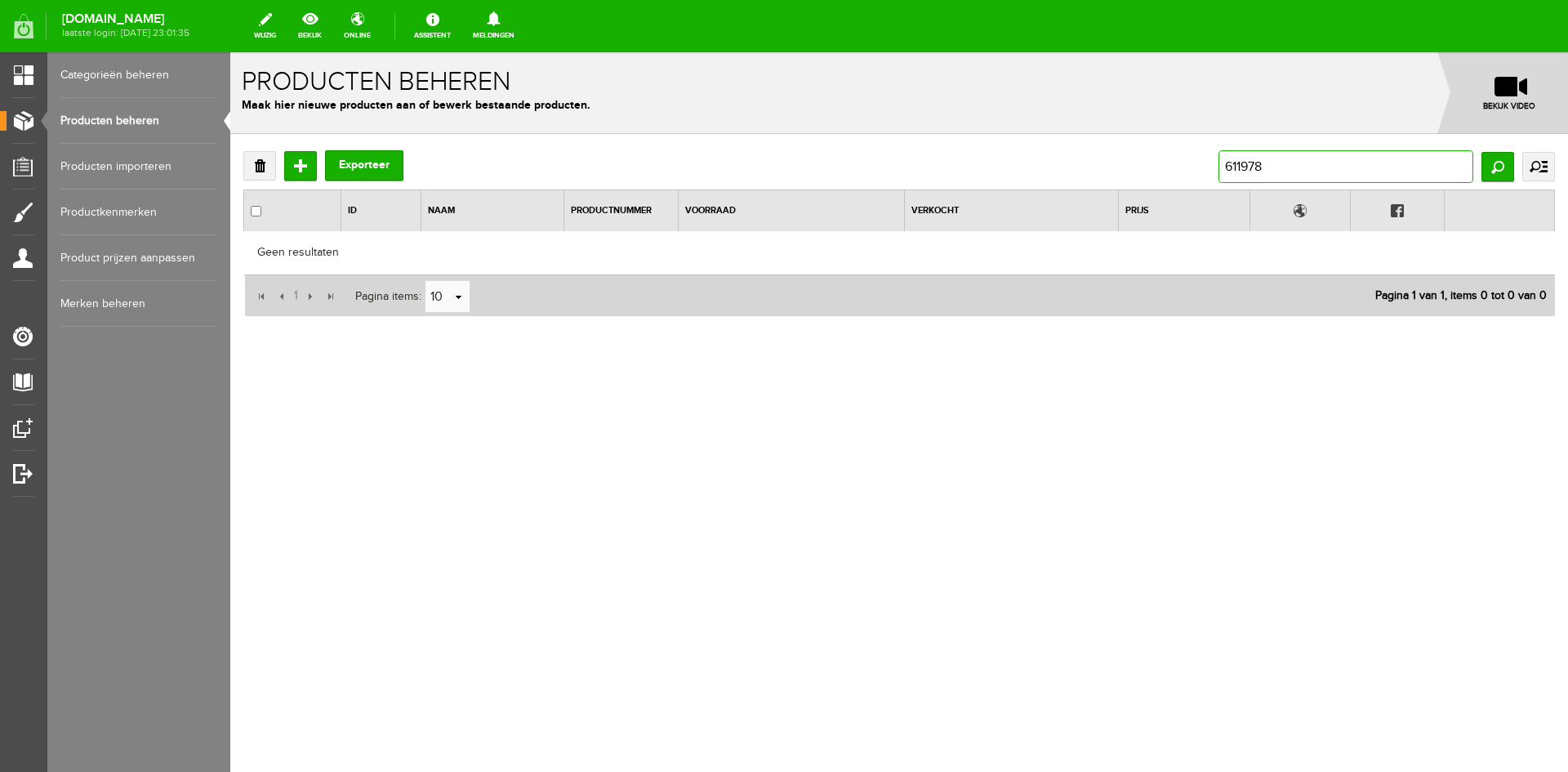
click at [1284, 169] on input "611978" at bounding box center [1346, 167] width 255 height 33
